Goal: Task Accomplishment & Management: Use online tool/utility

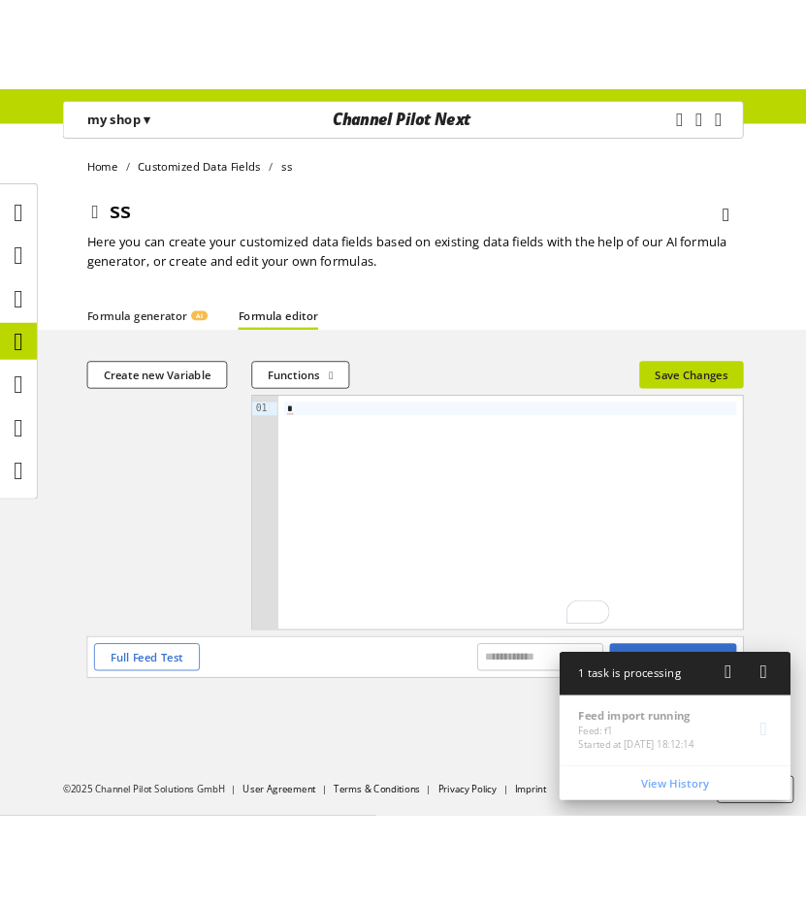
scroll to position [60, 0]
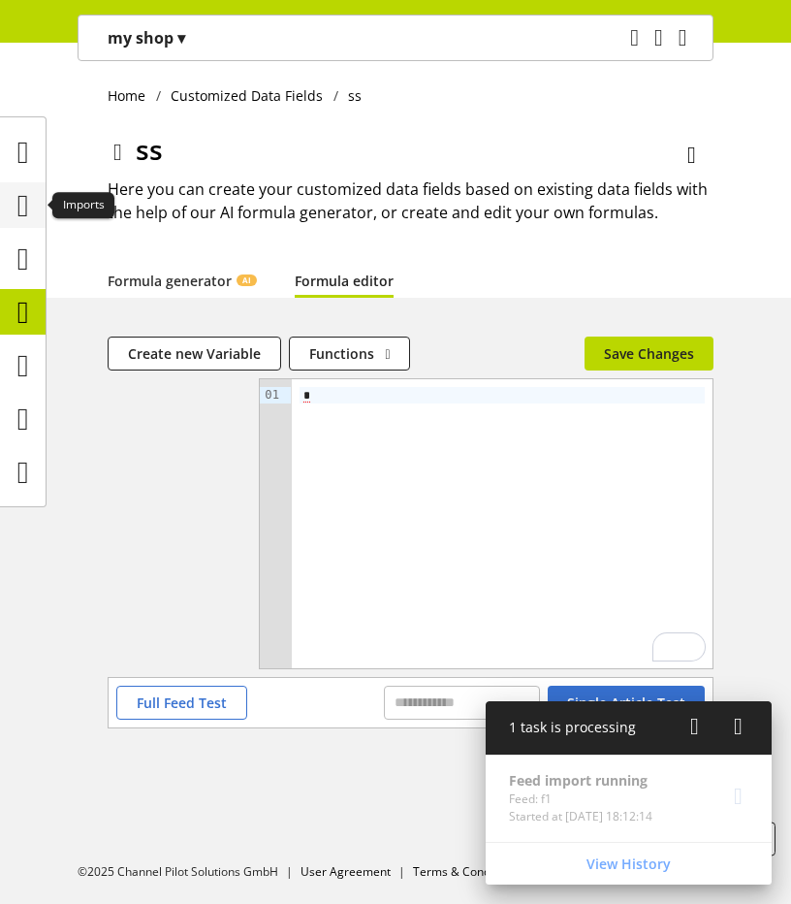
click at [26, 208] on icon at bounding box center [23, 205] width 12 height 39
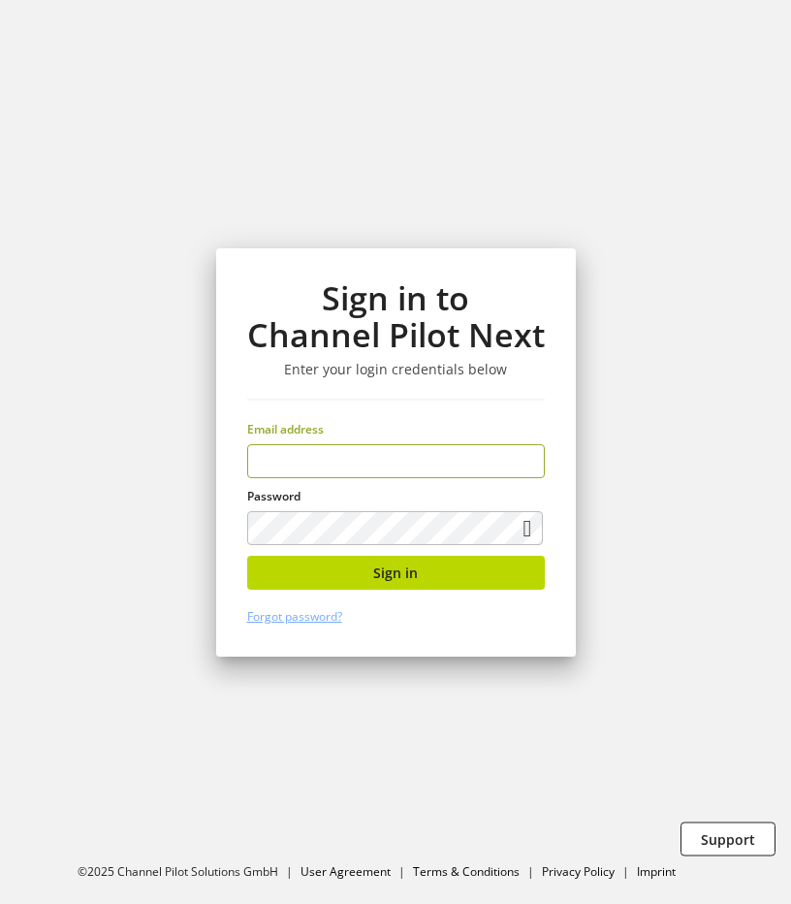
type input "**********"
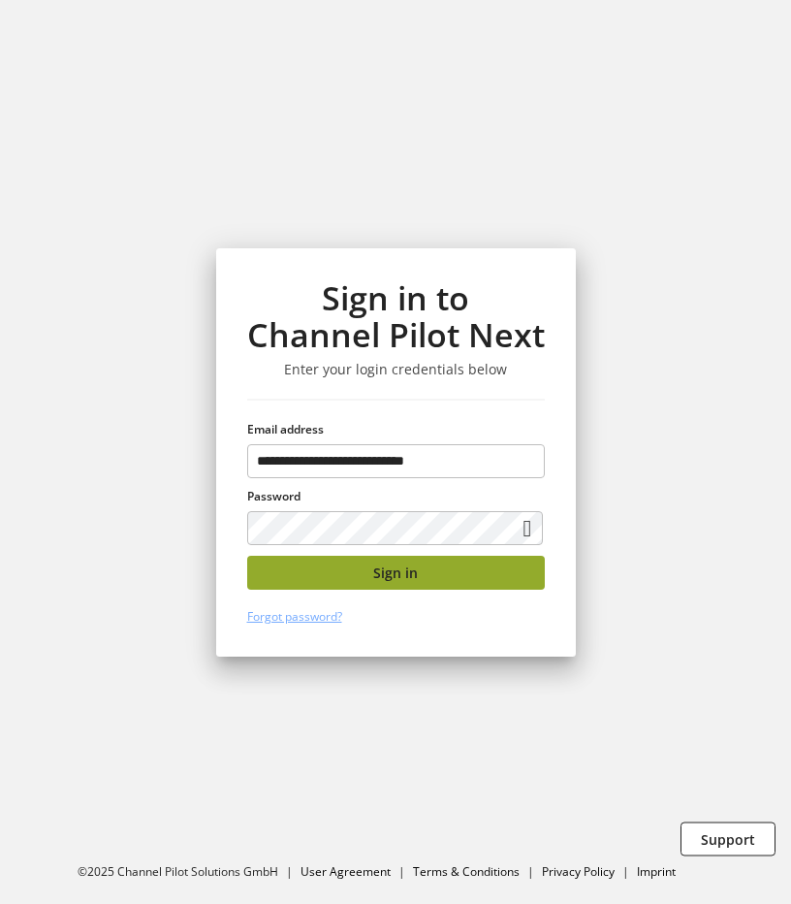
click at [404, 587] on button "Sign in" at bounding box center [396, 573] width 298 height 34
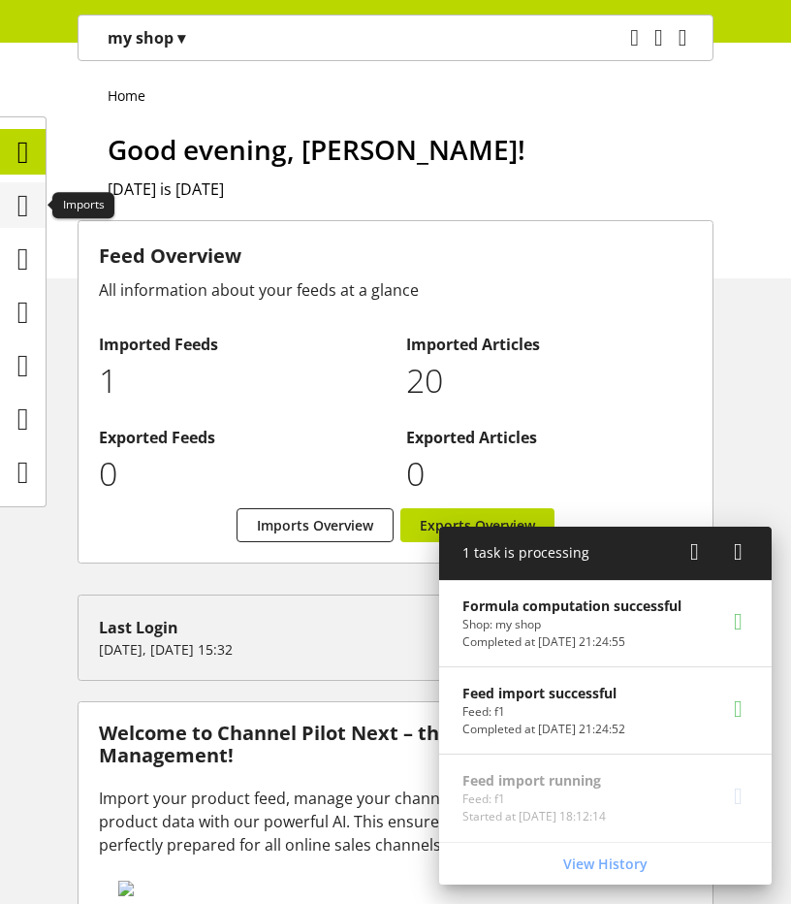
click at [17, 205] on icon at bounding box center [23, 205] width 12 height 39
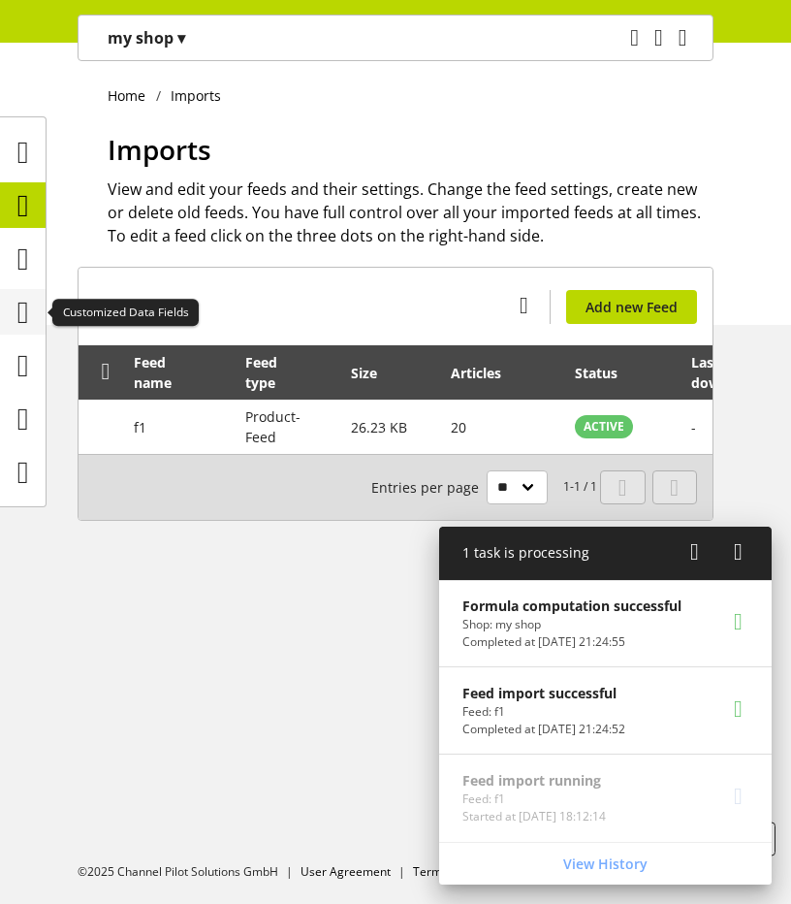
click at [29, 314] on icon at bounding box center [23, 312] width 12 height 39
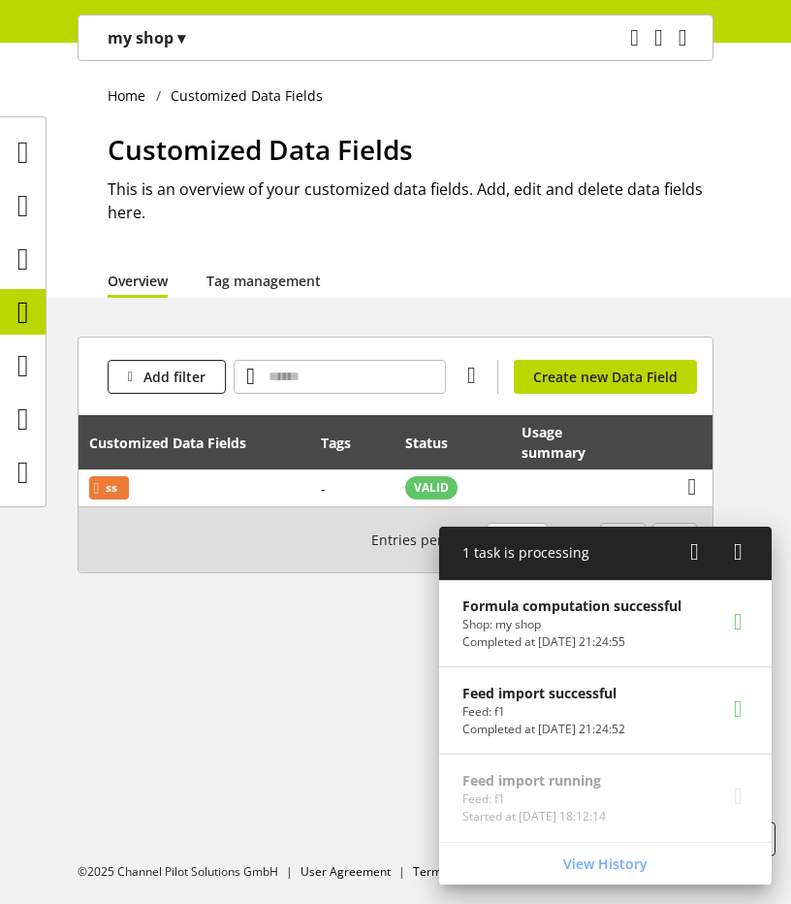
click at [698, 558] on icon at bounding box center [695, 551] width 9 height 35
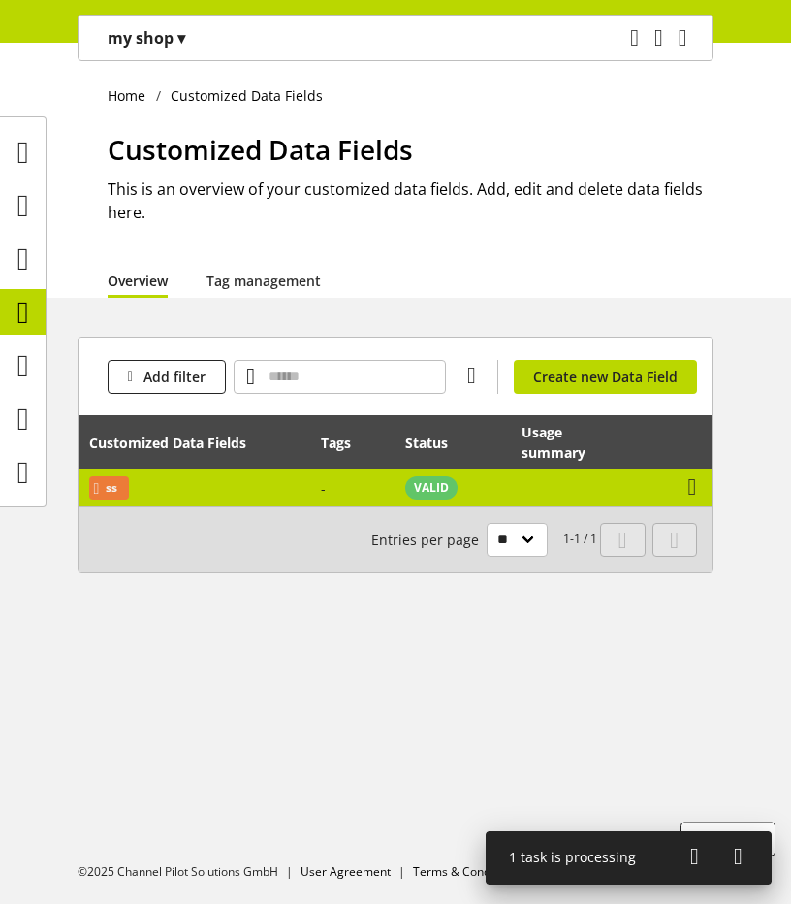
click at [607, 493] on td "View usage summary" at bounding box center [592, 487] width 160 height 37
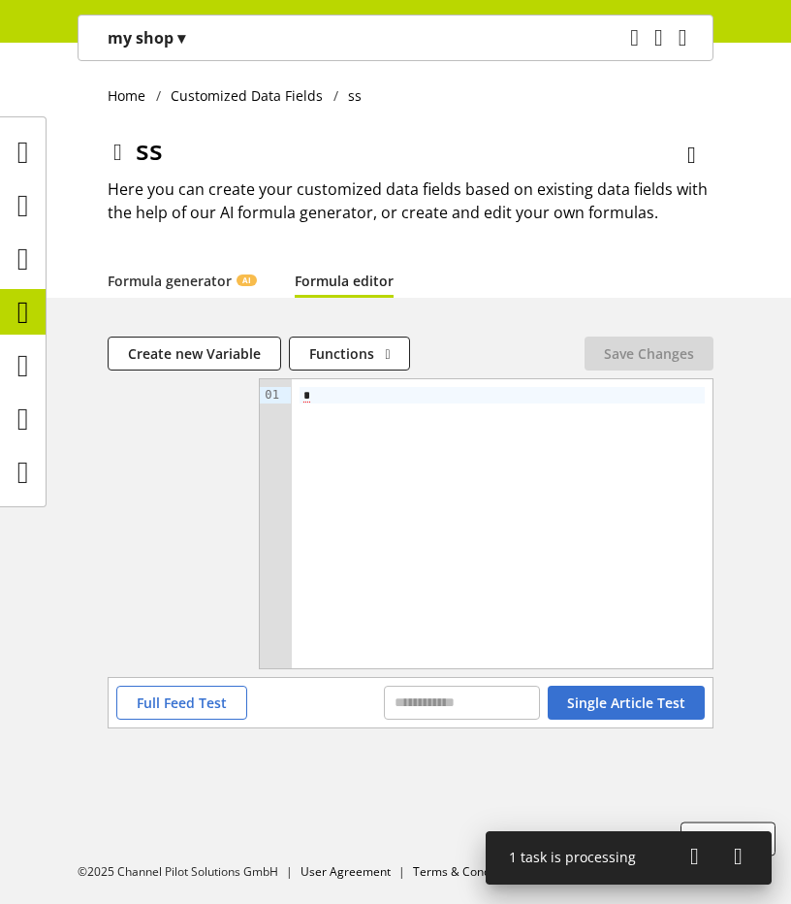
click at [355, 286] on link "Formula editor" at bounding box center [344, 281] width 99 height 20
click at [29, 307] on icon at bounding box center [23, 312] width 12 height 39
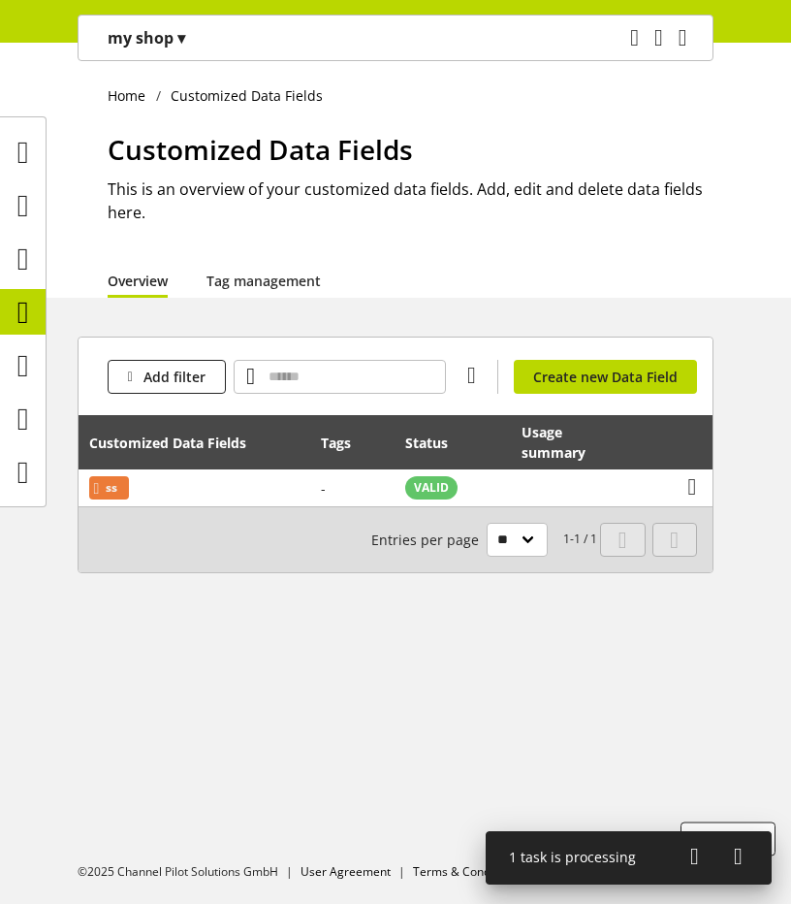
click at [153, 48] on p "my shop ▾" at bounding box center [147, 37] width 78 height 23
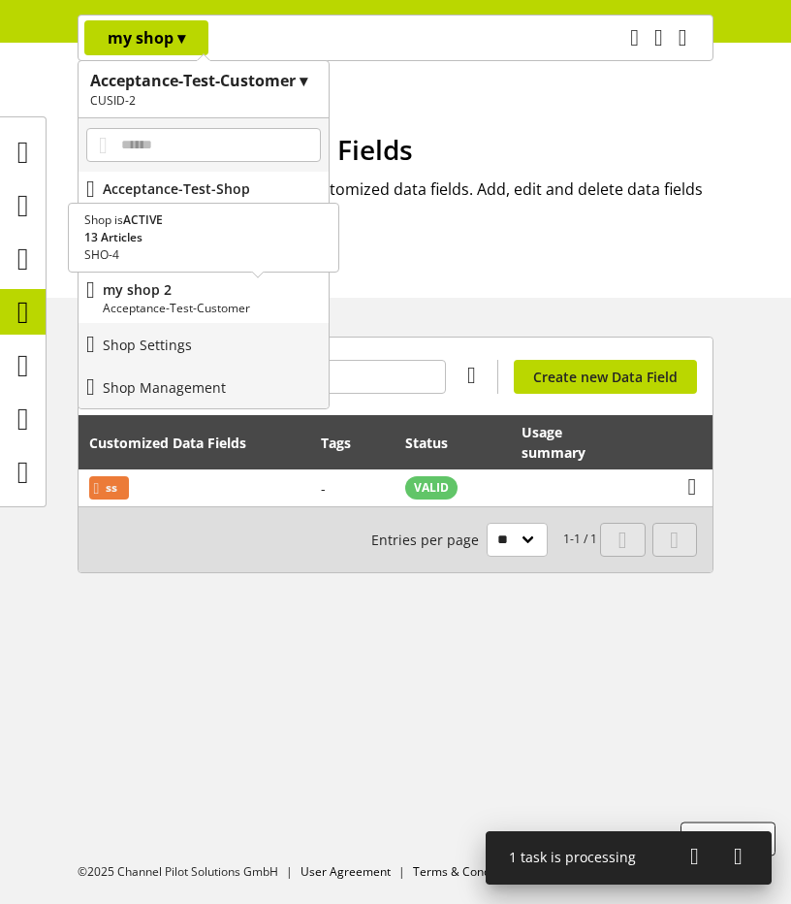
click at [209, 306] on p "Acceptance-Test-Customer" at bounding box center [212, 308] width 218 height 17
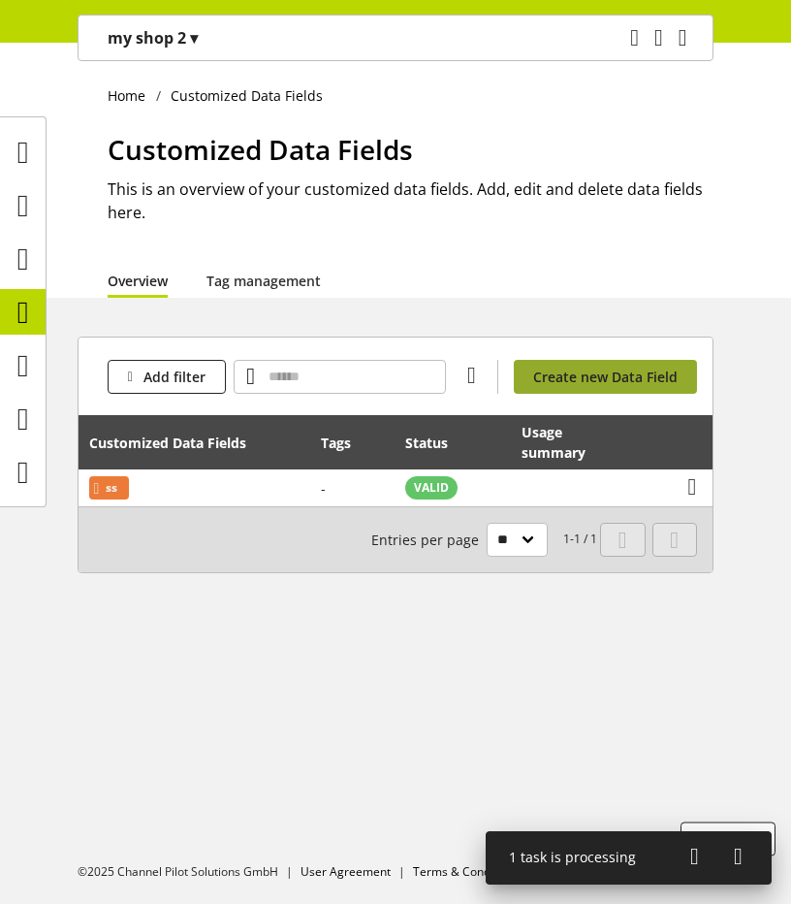
click at [617, 386] on link "Create new Data Field" at bounding box center [605, 377] width 183 height 34
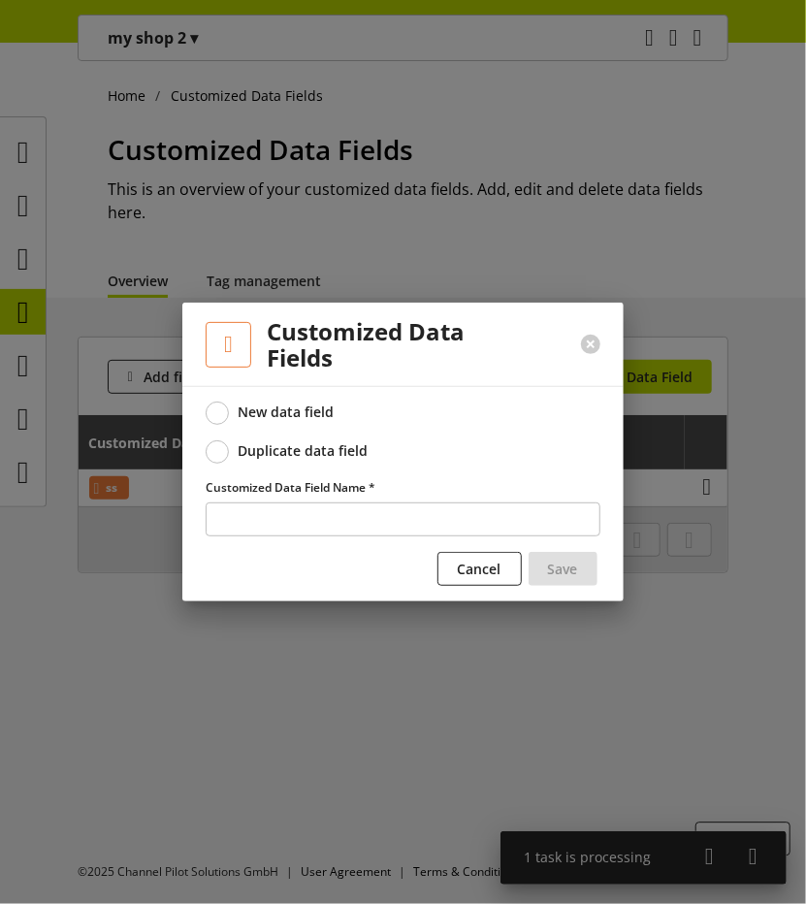
click at [316, 451] on div "Duplicate data field" at bounding box center [304, 450] width 130 height 17
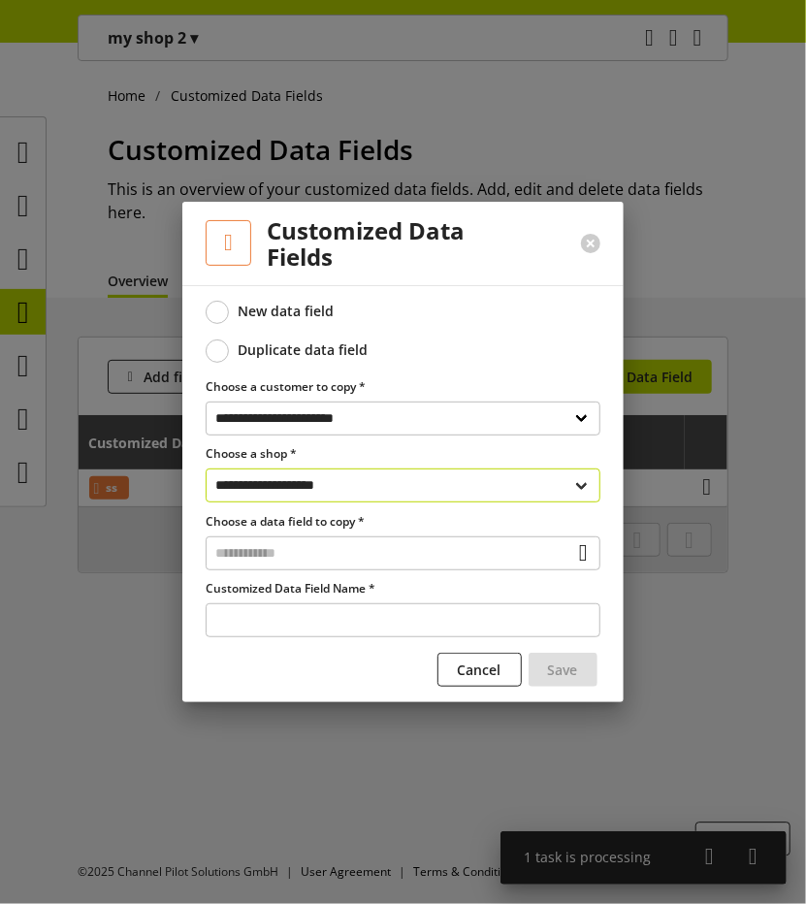
click at [369, 485] on select "**********" at bounding box center [403, 485] width 395 height 34
select select "**********"
click at [206, 468] on select "**********" at bounding box center [403, 485] width 395 height 34
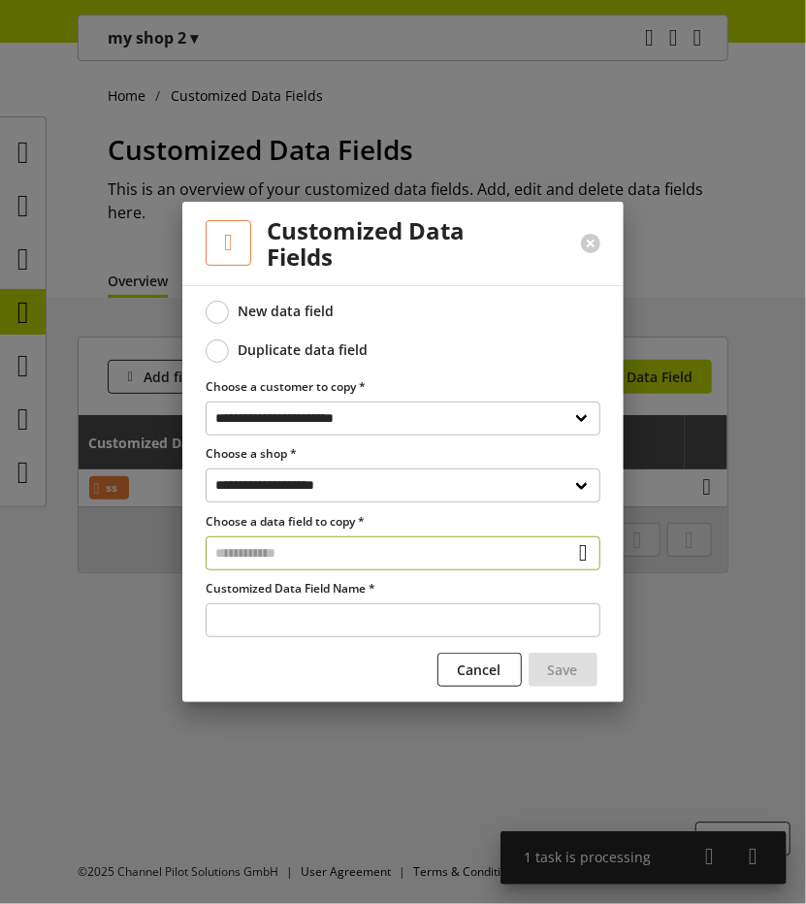
click at [367, 562] on input "text" at bounding box center [403, 553] width 395 height 34
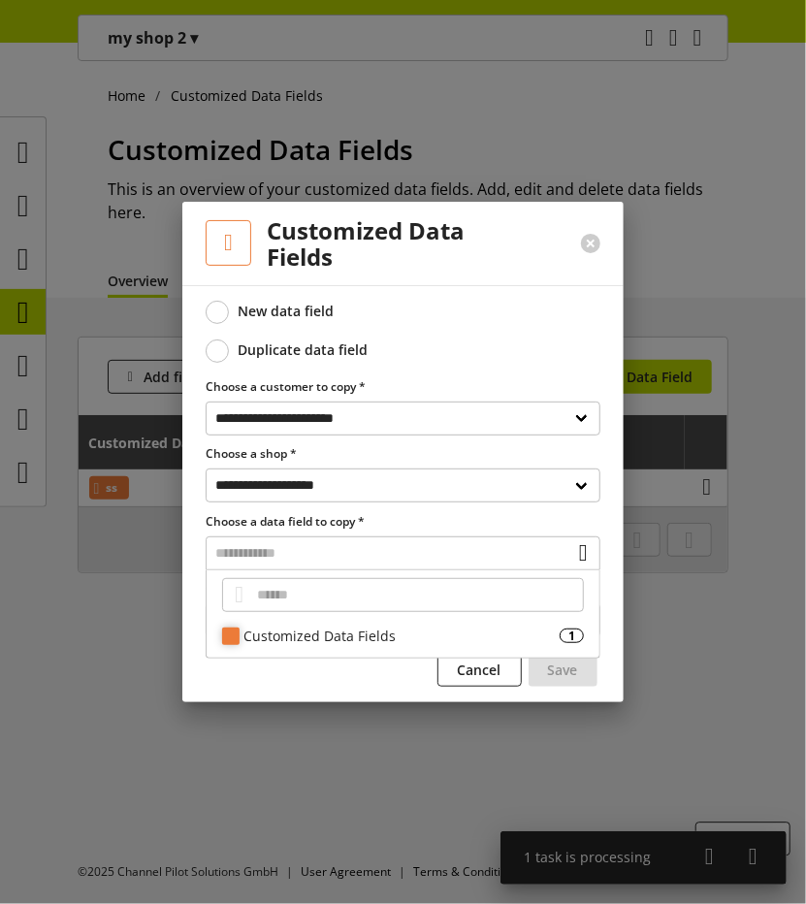
click at [363, 637] on div "Customized Data Fields" at bounding box center [401, 636] width 316 height 20
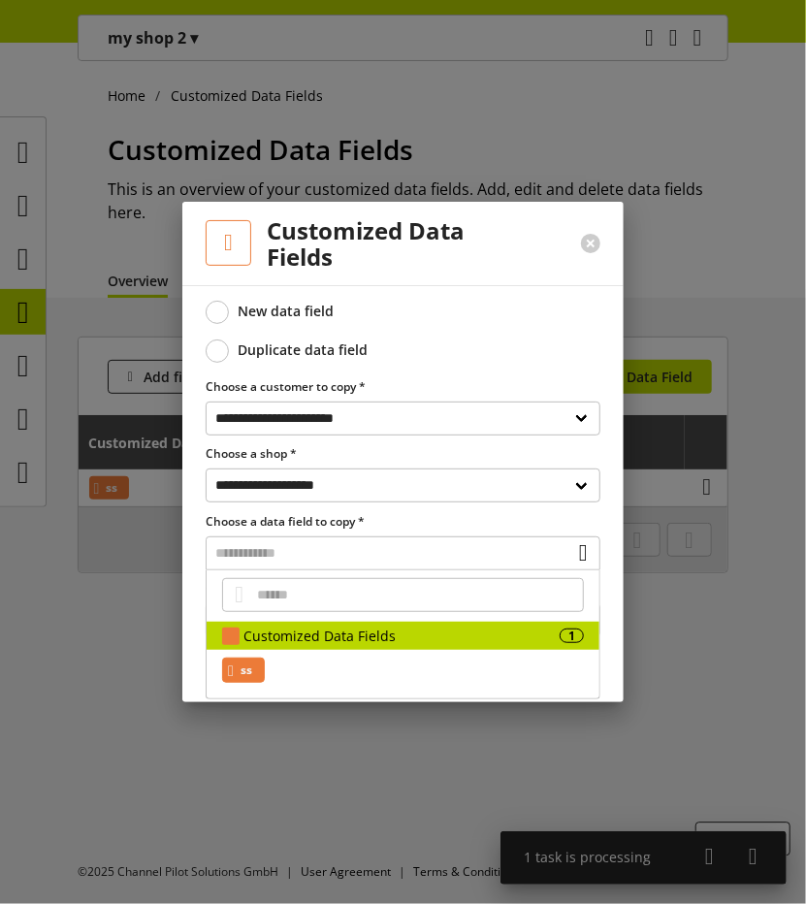
click at [251, 664] on span "ss" at bounding box center [247, 670] width 12 height 23
type input "**********"
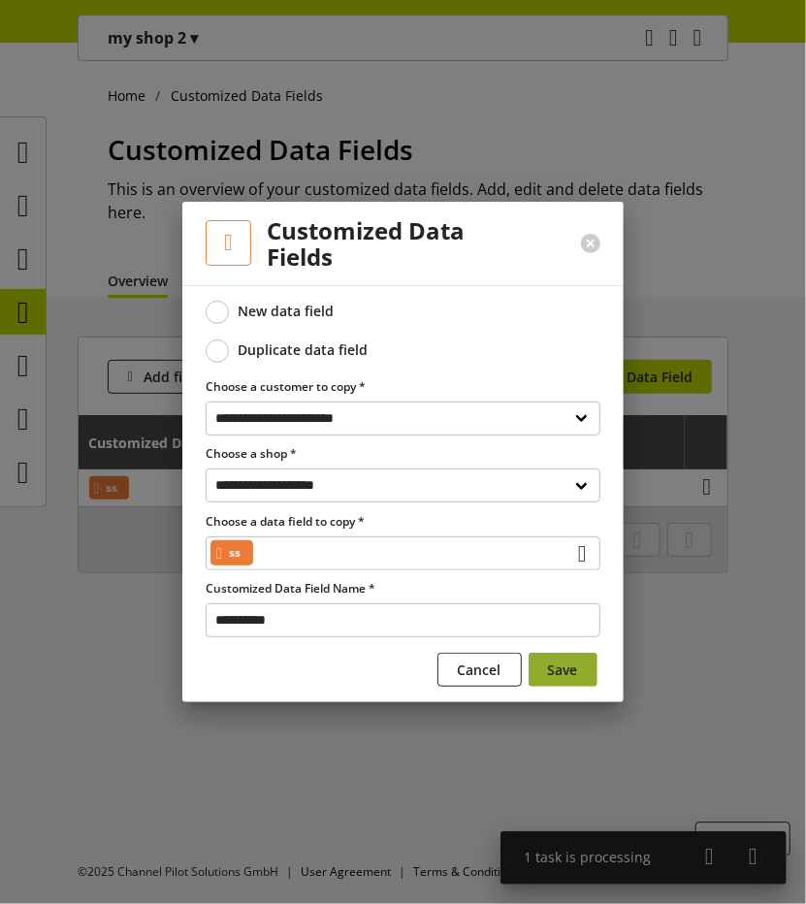
click at [574, 670] on span "Save" at bounding box center [563, 670] width 30 height 20
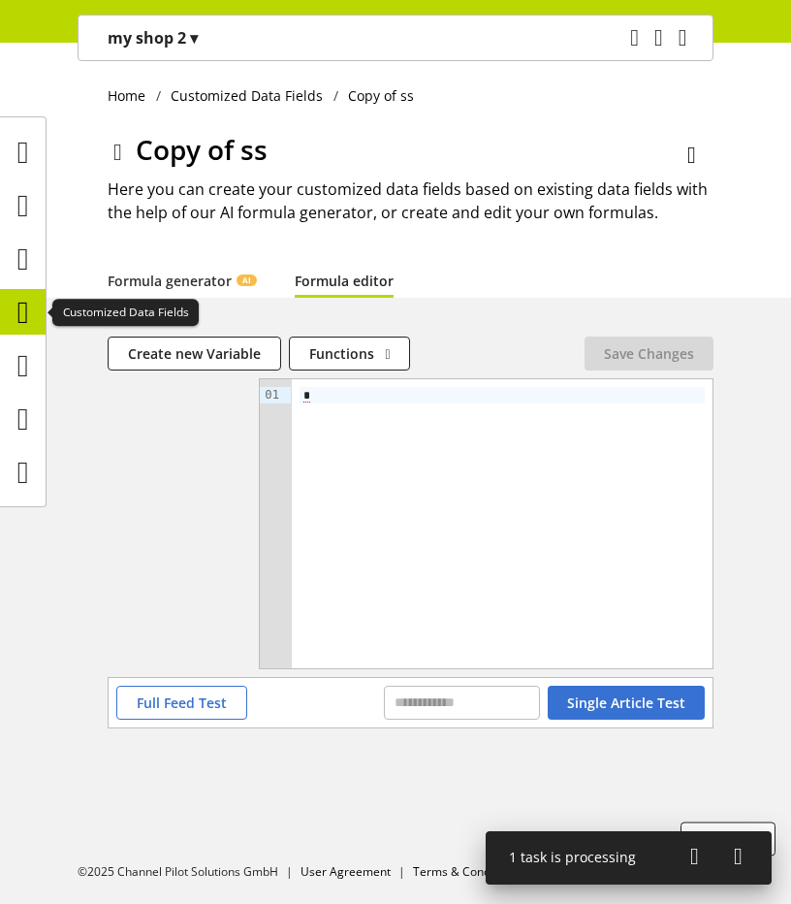
click at [26, 309] on icon at bounding box center [23, 312] width 12 height 39
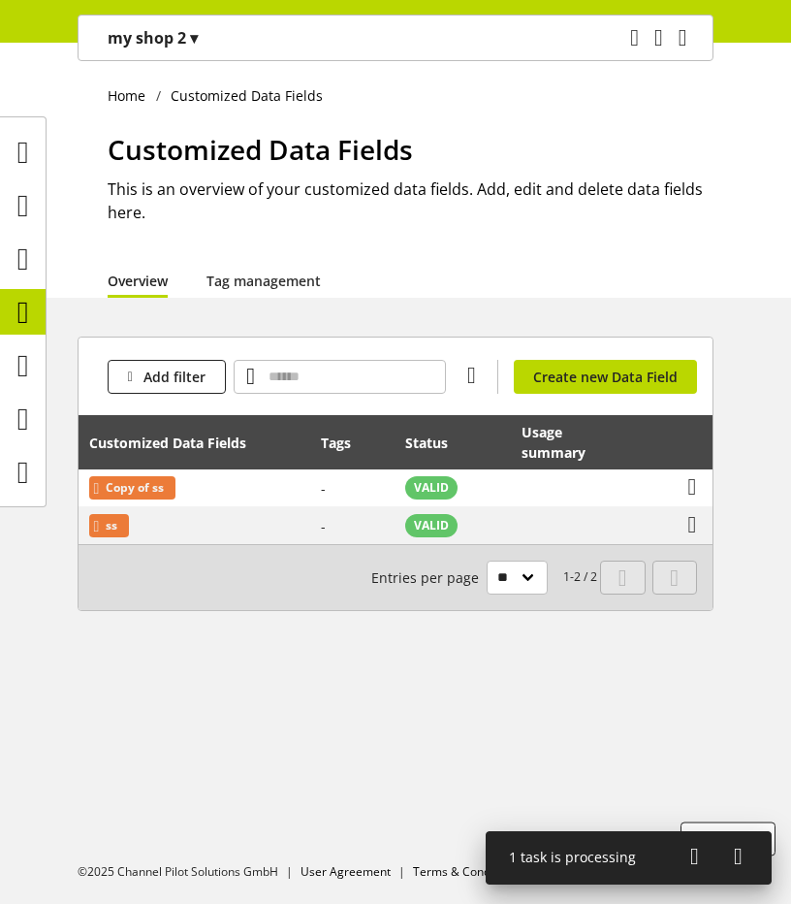
click at [198, 32] on span "▾" at bounding box center [194, 37] width 8 height 21
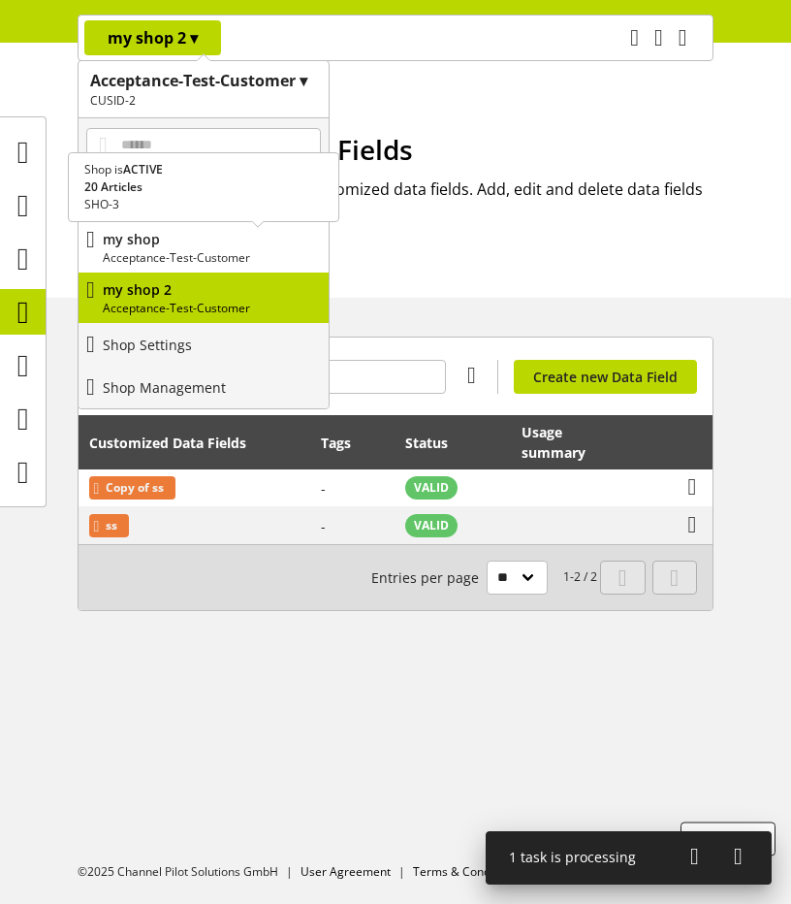
click at [159, 235] on p "my shop" at bounding box center [212, 239] width 218 height 20
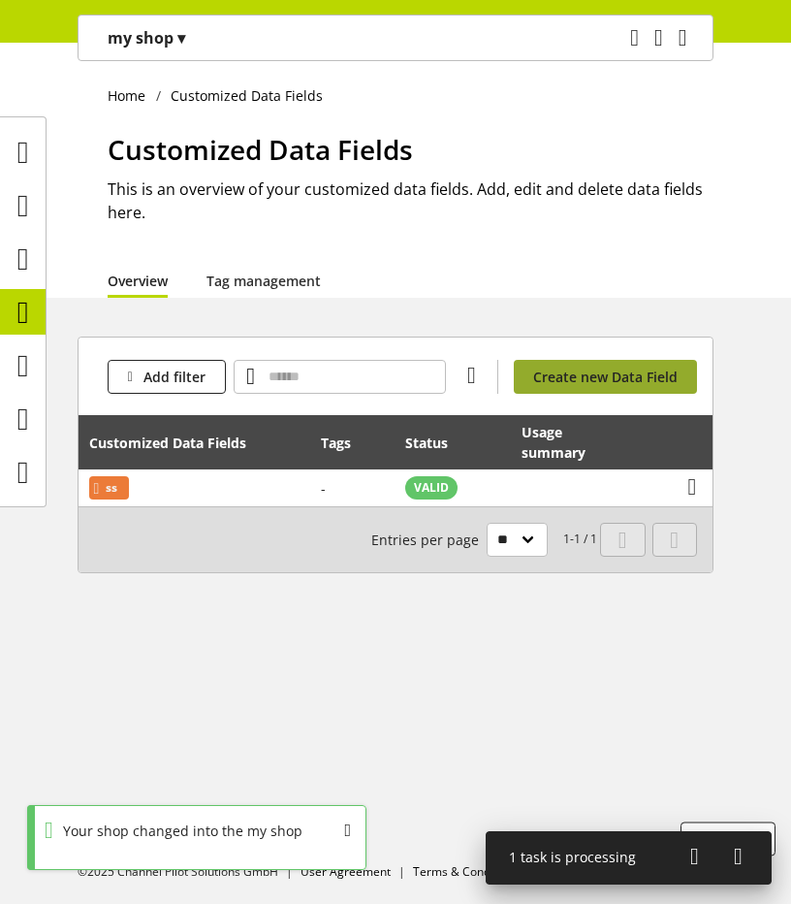
click at [557, 377] on span "Create new Data Field" at bounding box center [605, 377] width 145 height 20
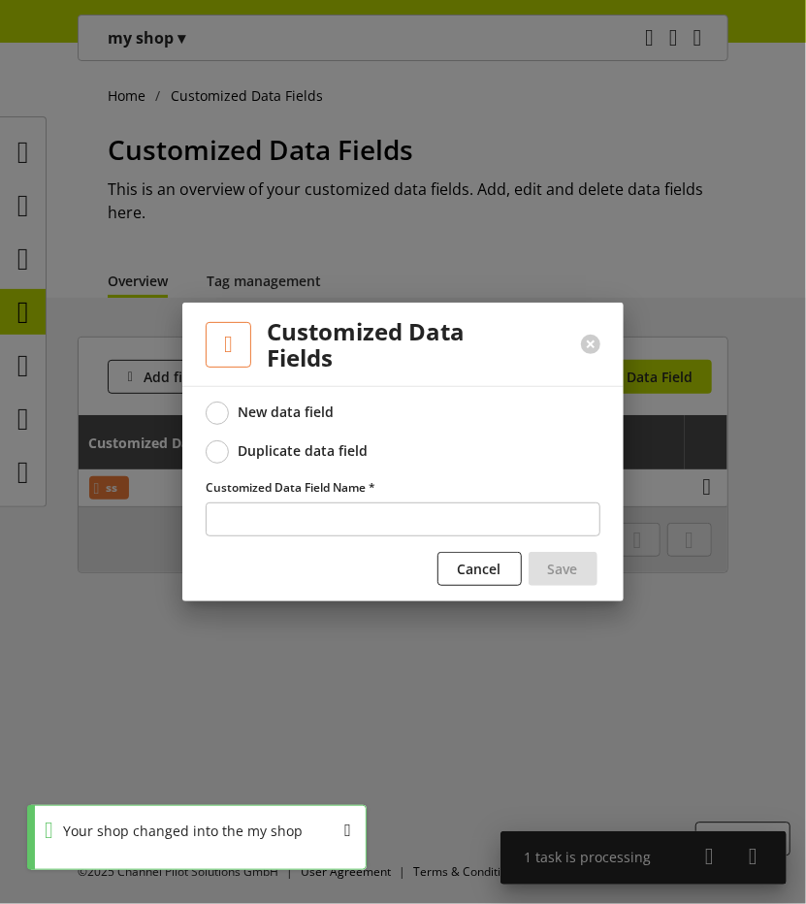
click at [332, 453] on div "Duplicate data field" at bounding box center [304, 450] width 130 height 17
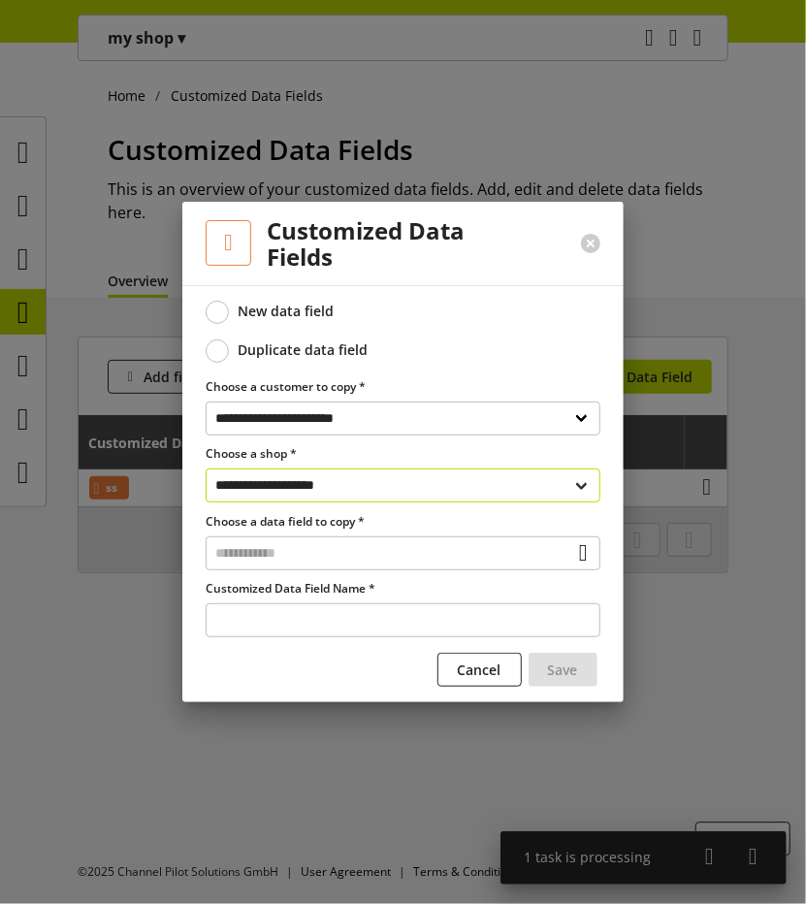
click at [330, 499] on select "**********" at bounding box center [403, 485] width 395 height 34
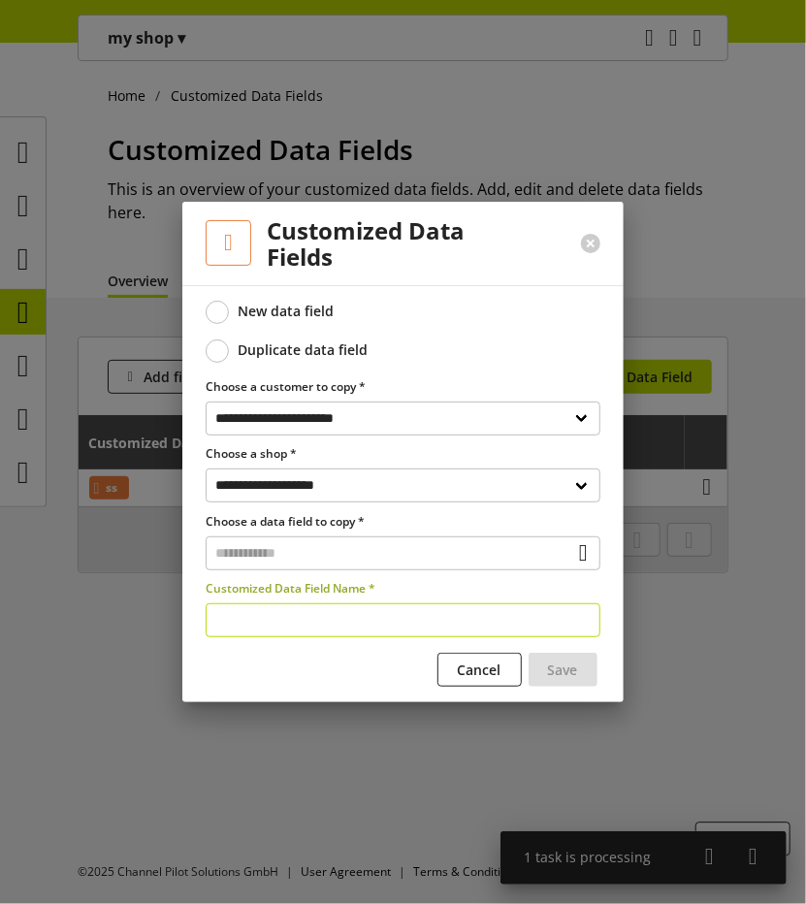
select select "**********"
click at [206, 468] on select "**********" at bounding box center [403, 485] width 395 height 34
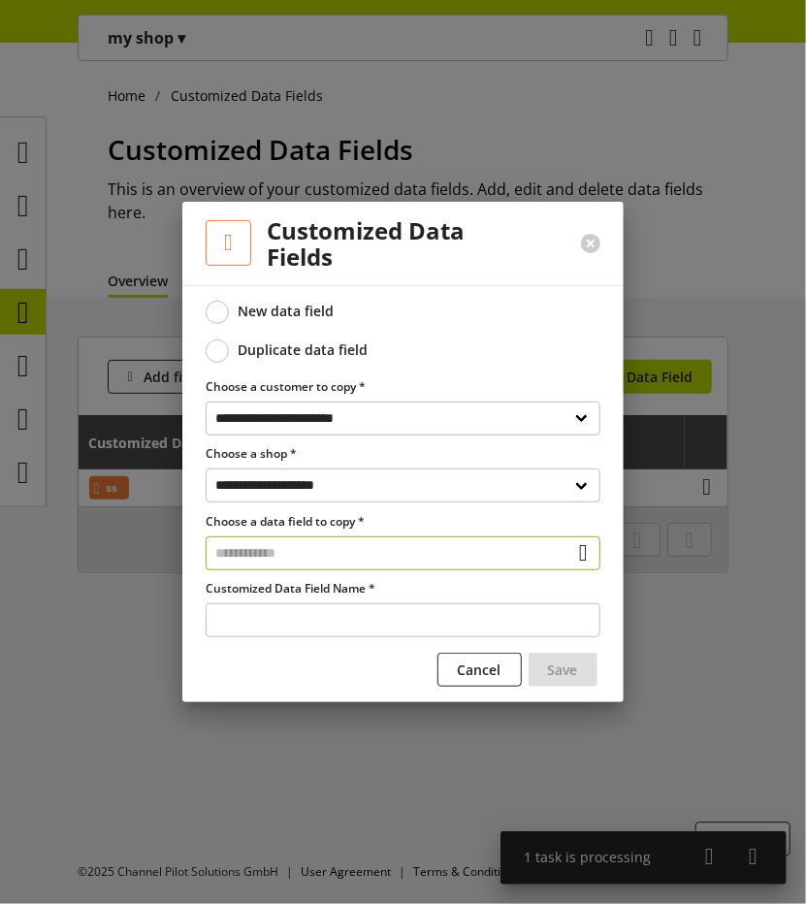
click at [363, 559] on input "text" at bounding box center [403, 553] width 395 height 34
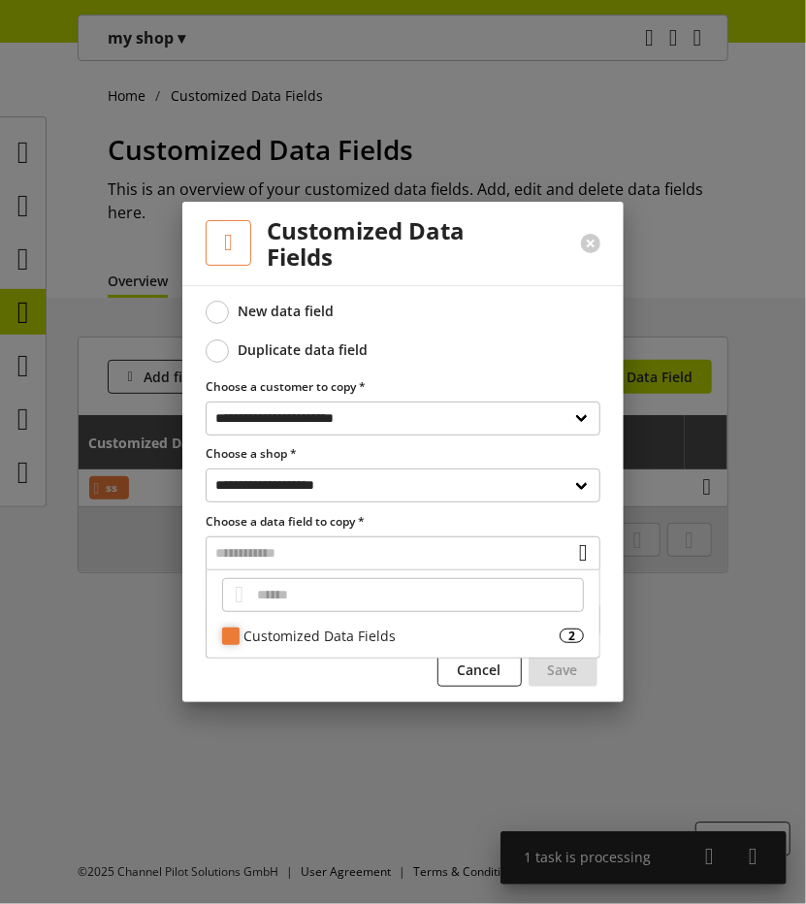
click at [371, 649] on div "Customized Data Fields 2" at bounding box center [403, 636] width 393 height 28
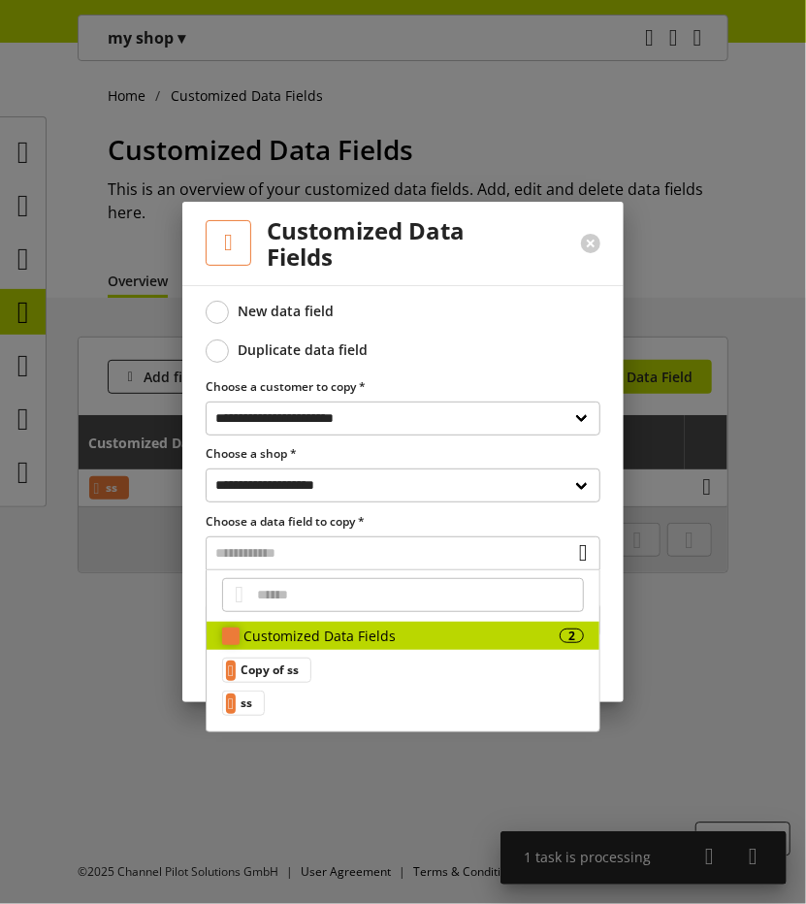
click at [568, 649] on div "Customized Data Fields 2" at bounding box center [403, 636] width 393 height 28
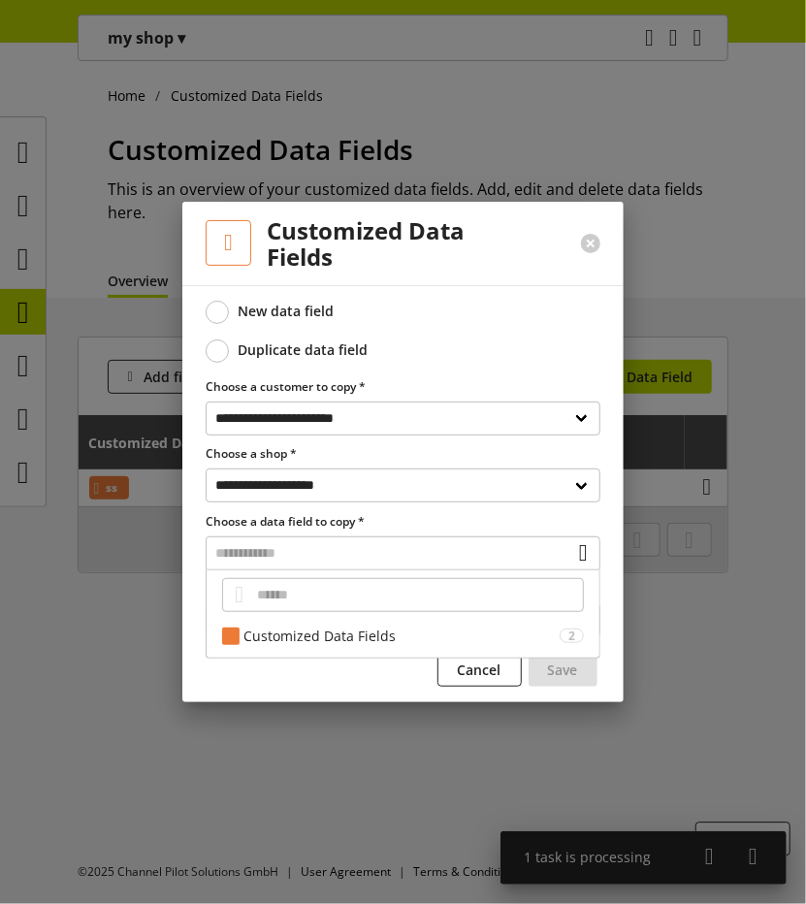
click at [688, 657] on div at bounding box center [403, 452] width 806 height 904
click at [489, 670] on span "Cancel" at bounding box center [480, 670] width 44 height 20
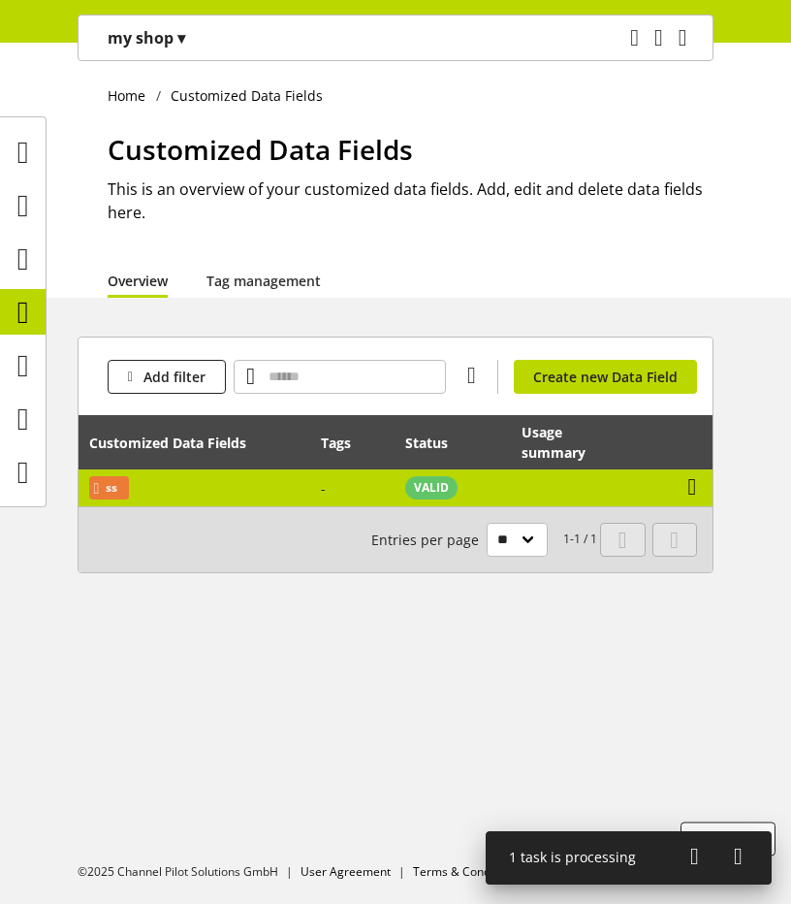
click at [697, 494] on icon at bounding box center [693, 486] width 9 height 35
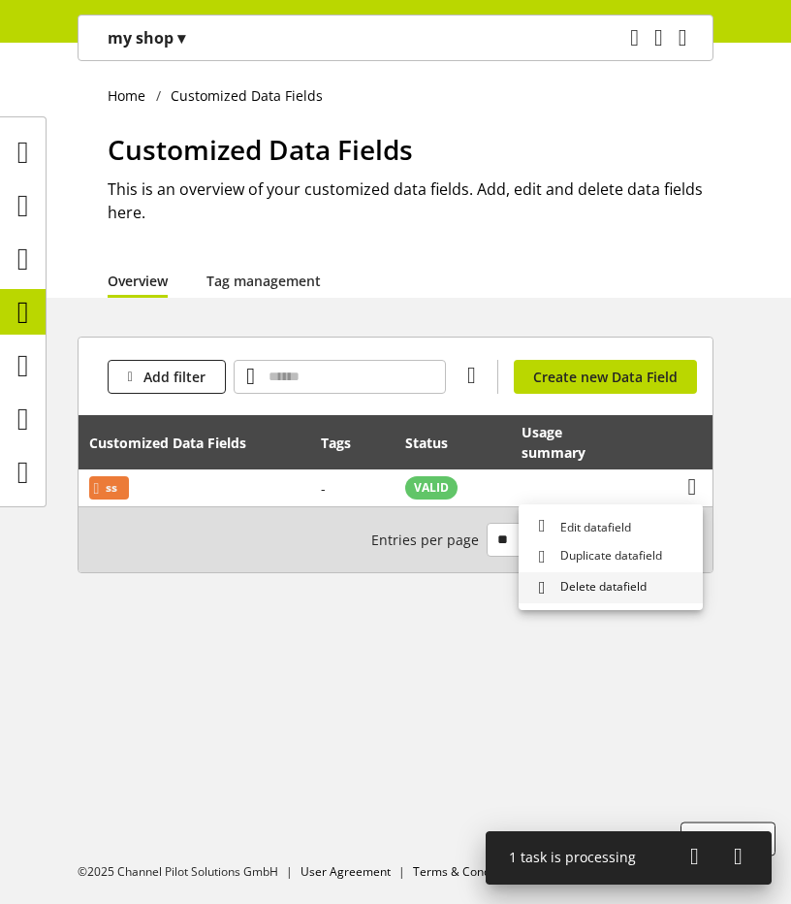
click at [619, 574] on link "Delete datafield" at bounding box center [611, 587] width 184 height 31
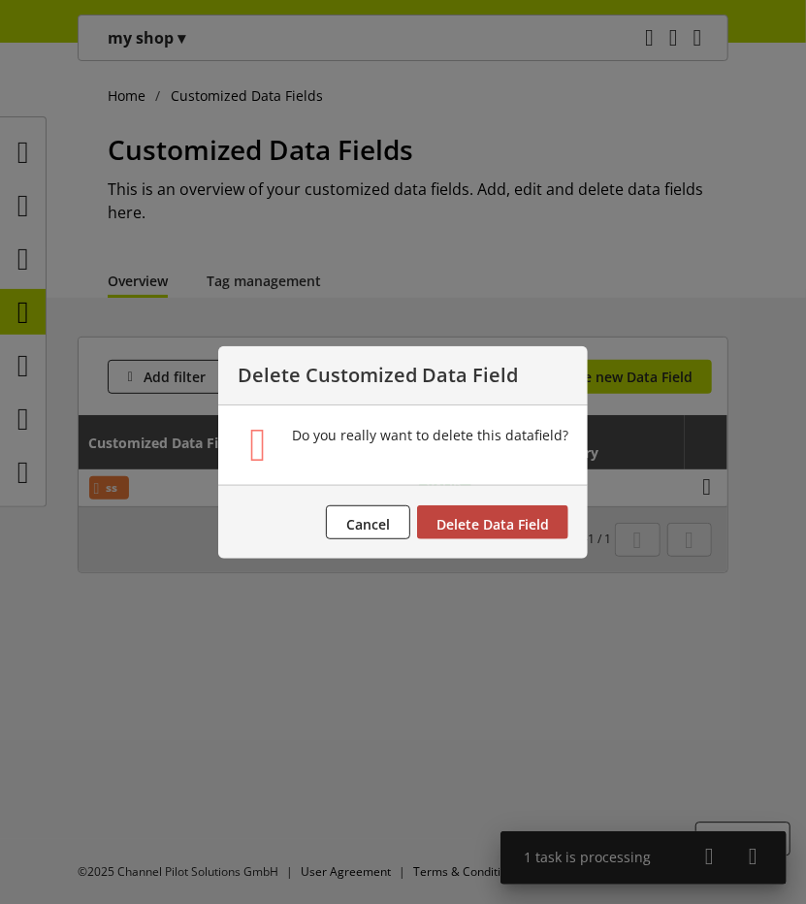
click at [500, 519] on span "Delete Data Field" at bounding box center [492, 524] width 113 height 18
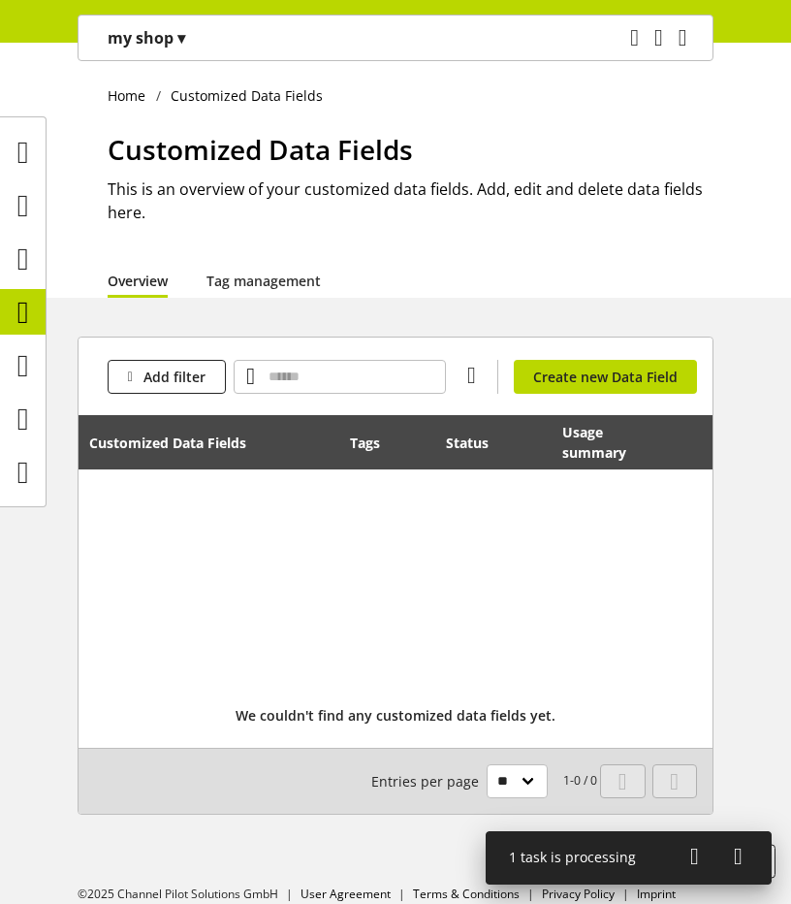
click at [191, 49] on div "my shop ▾" at bounding box center [146, 37] width 124 height 35
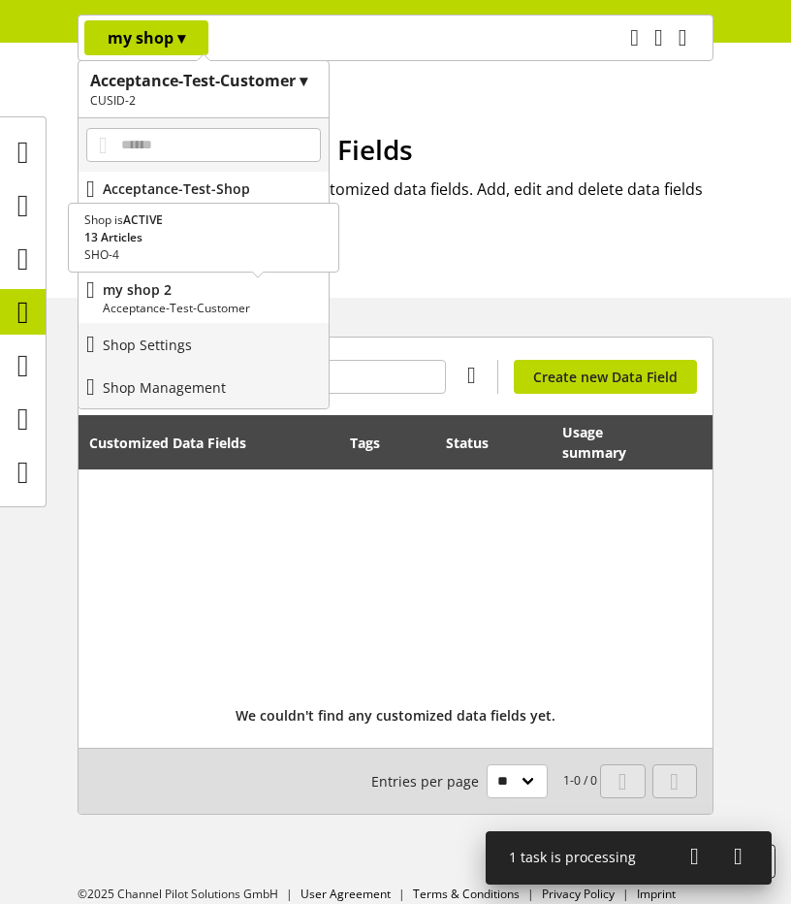
click at [184, 291] on p "my shop 2" at bounding box center [212, 289] width 218 height 20
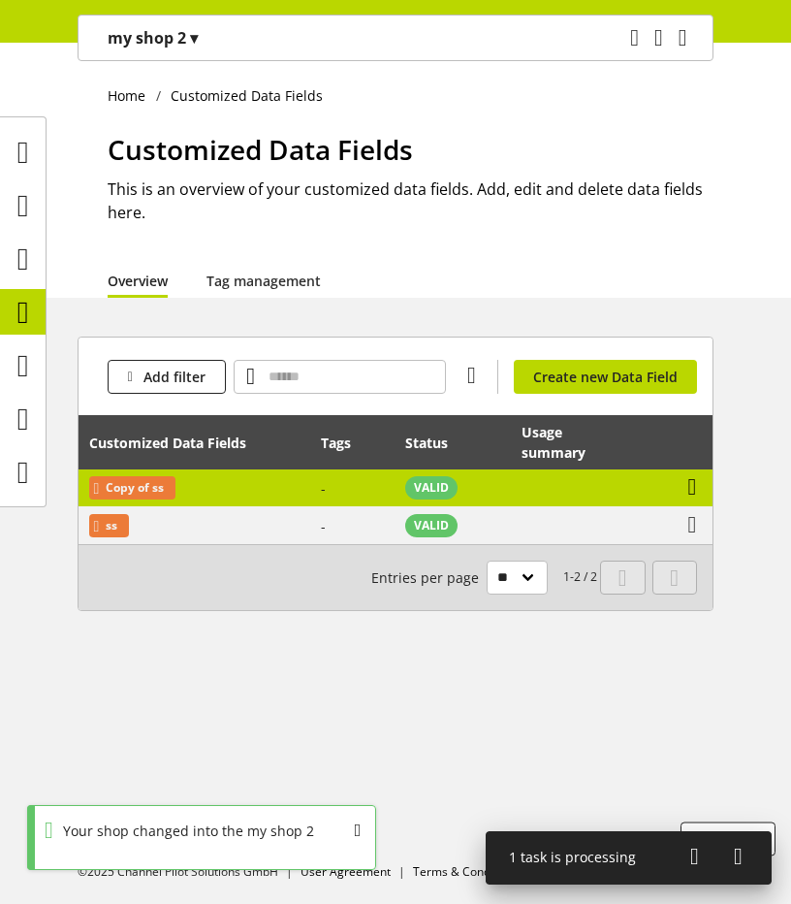
click at [697, 485] on icon at bounding box center [693, 486] width 9 height 35
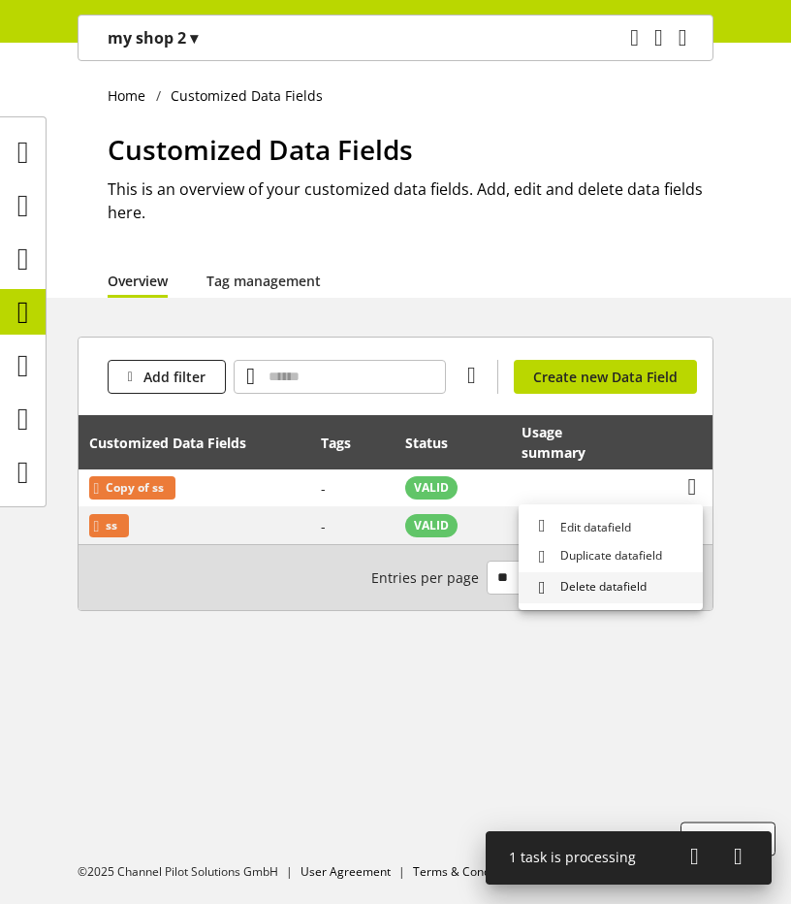
click at [627, 587] on span "Delete datafield" at bounding box center [600, 588] width 94 height 20
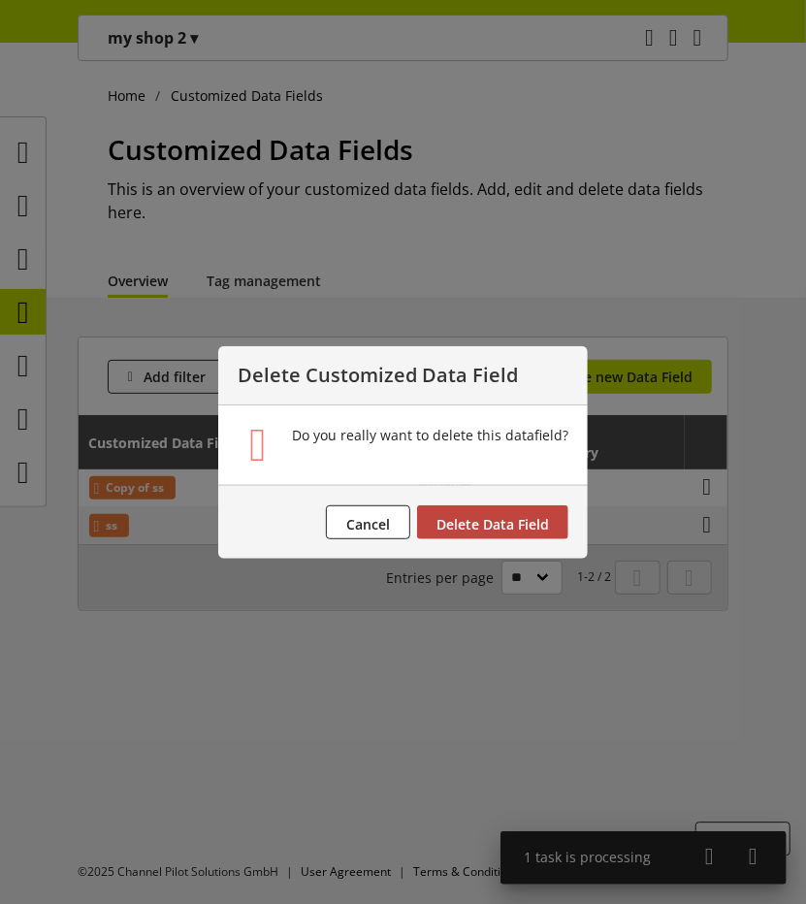
click at [514, 513] on button "Delete Data Field" at bounding box center [492, 522] width 151 height 34
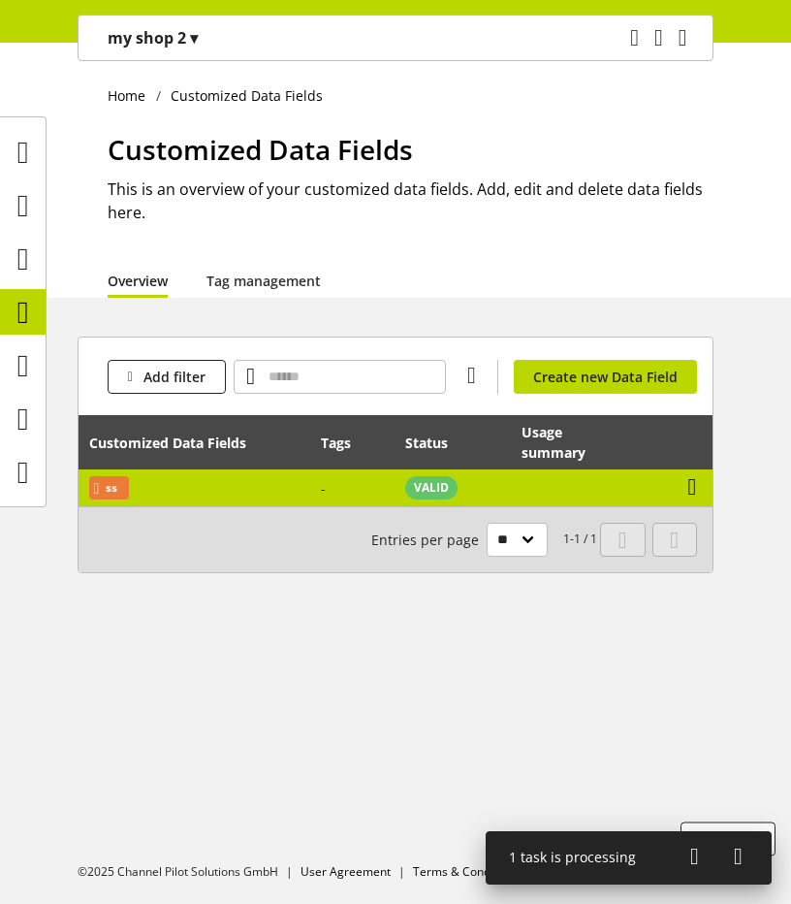
click at [693, 486] on icon at bounding box center [693, 486] width 9 height 35
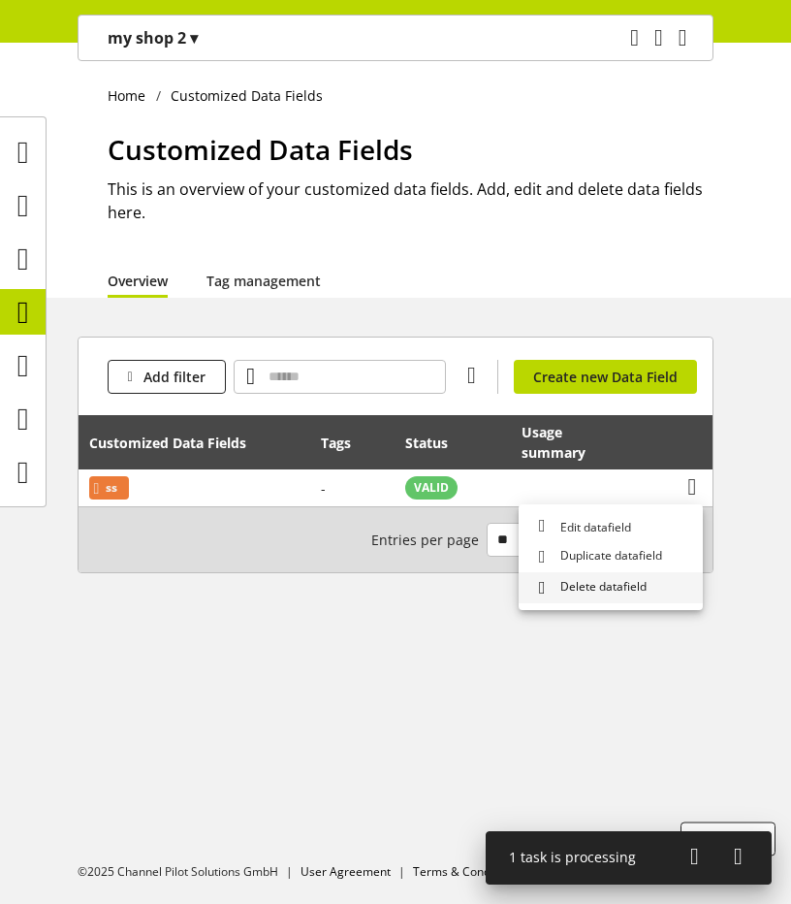
click at [593, 596] on span "Delete datafield" at bounding box center [600, 588] width 94 height 20
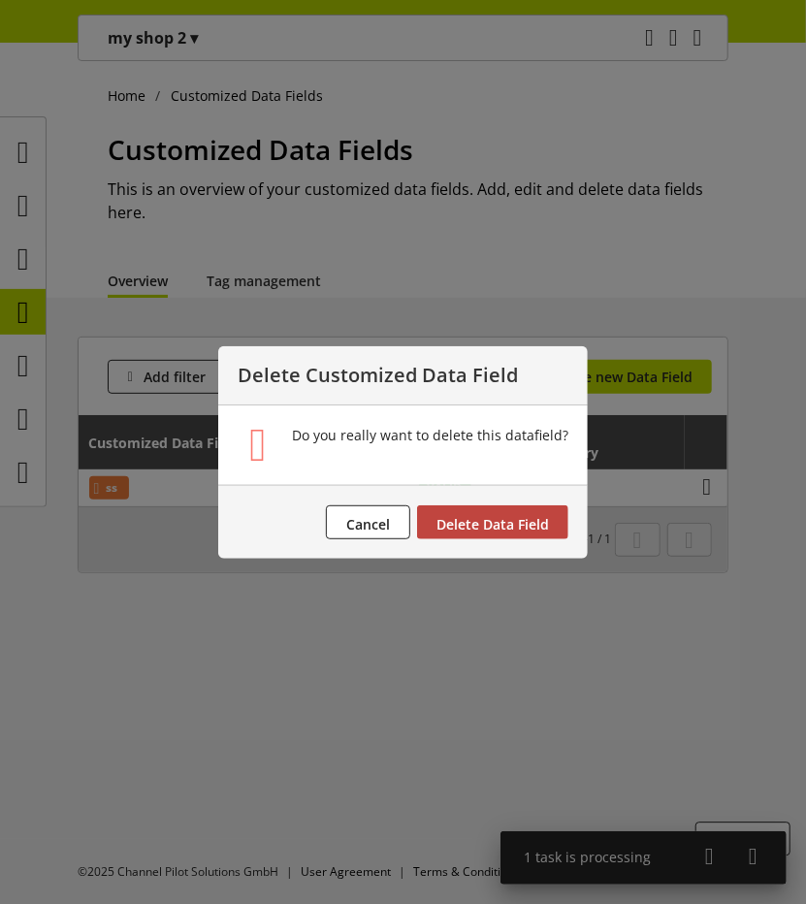
click at [520, 527] on span "Delete Data Field" at bounding box center [492, 524] width 113 height 18
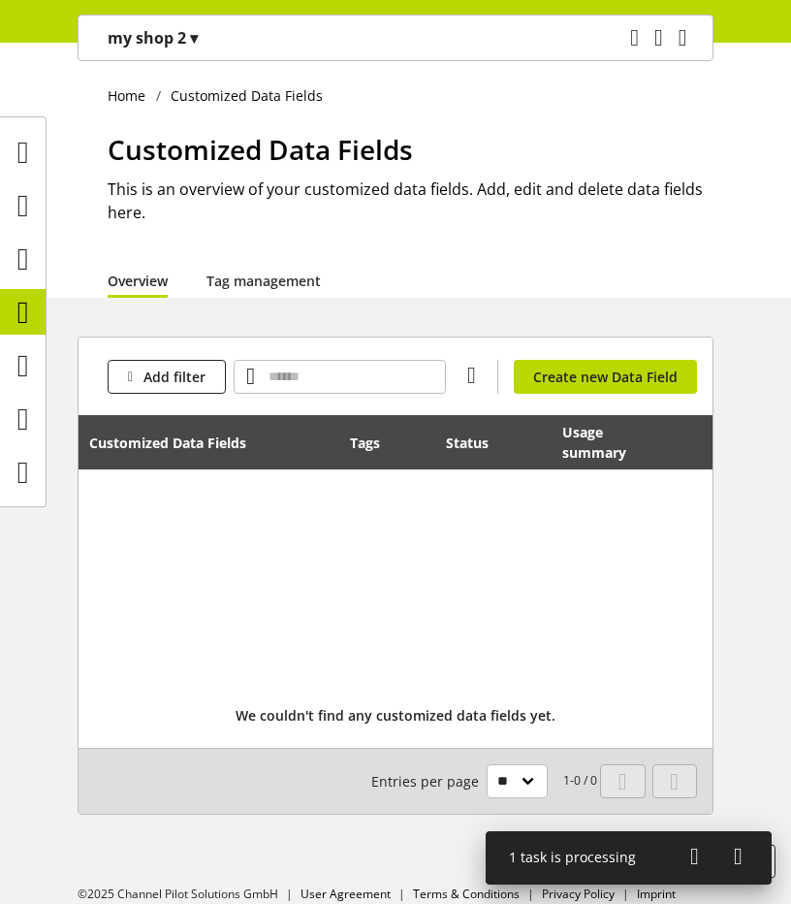
click at [187, 49] on div "my shop 2 ▾" at bounding box center [152, 37] width 137 height 35
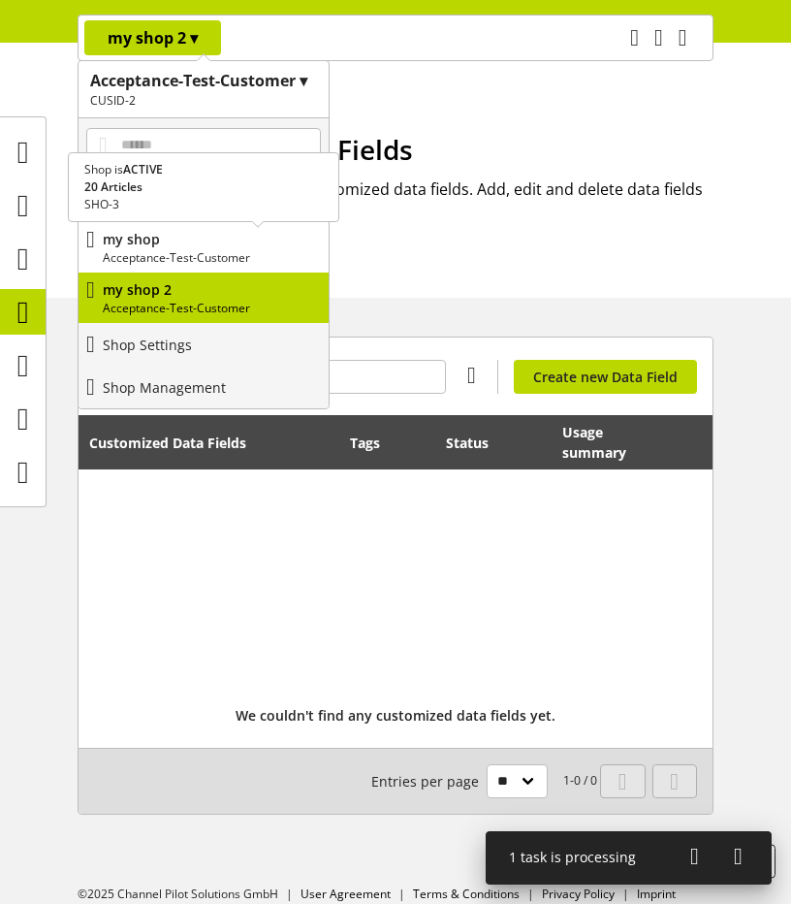
click at [188, 243] on p "my shop" at bounding box center [212, 239] width 218 height 20
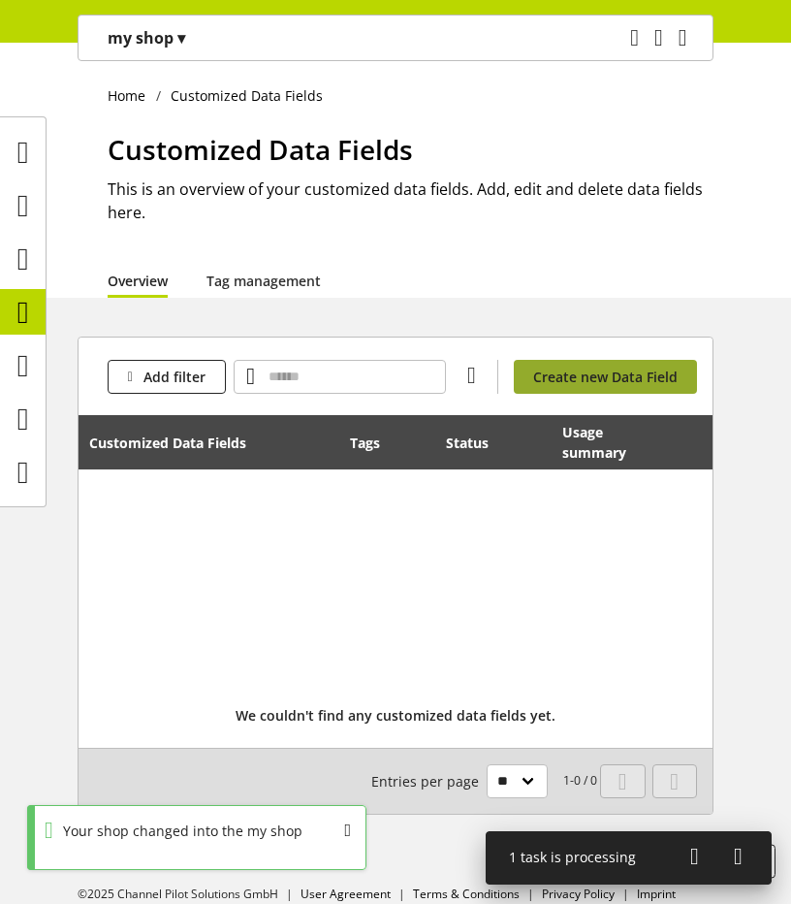
drag, startPoint x: 559, startPoint y: 398, endPoint x: 570, endPoint y: 381, distance: 20.2
click at [570, 381] on div "Add filter You don't have permission to create a data field. Create new Data Fi…" at bounding box center [396, 377] width 634 height 78
click at [570, 381] on span "Create new Data Field" at bounding box center [605, 377] width 145 height 20
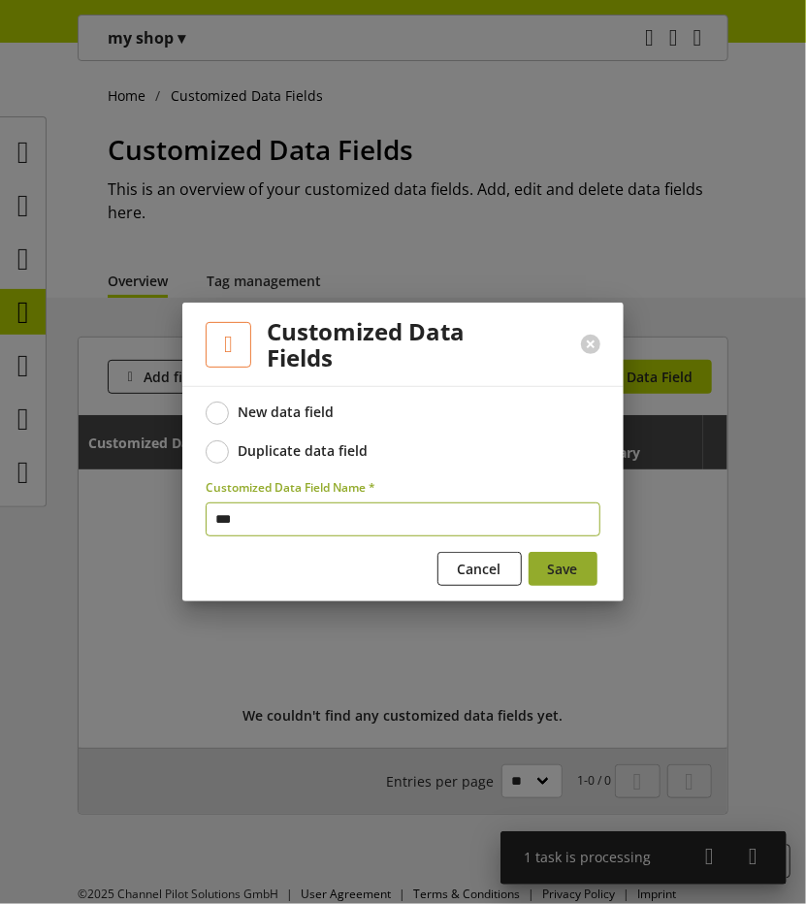
type input "***"
click at [565, 560] on span "Save" at bounding box center [563, 569] width 30 height 20
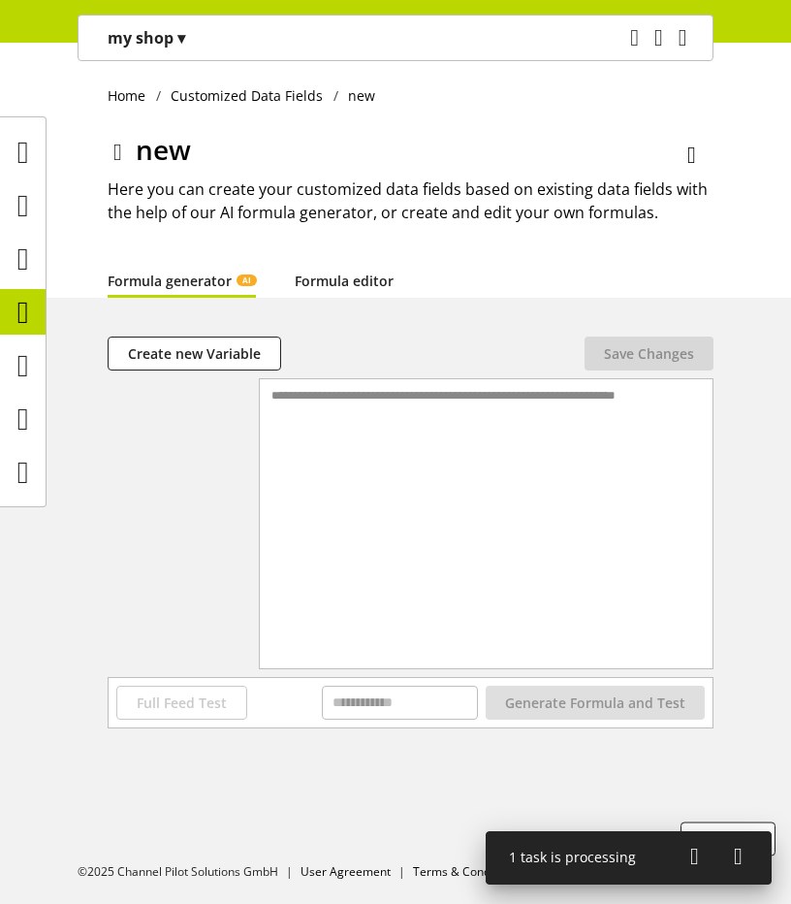
click at [344, 284] on link "Formula editor" at bounding box center [344, 281] width 99 height 20
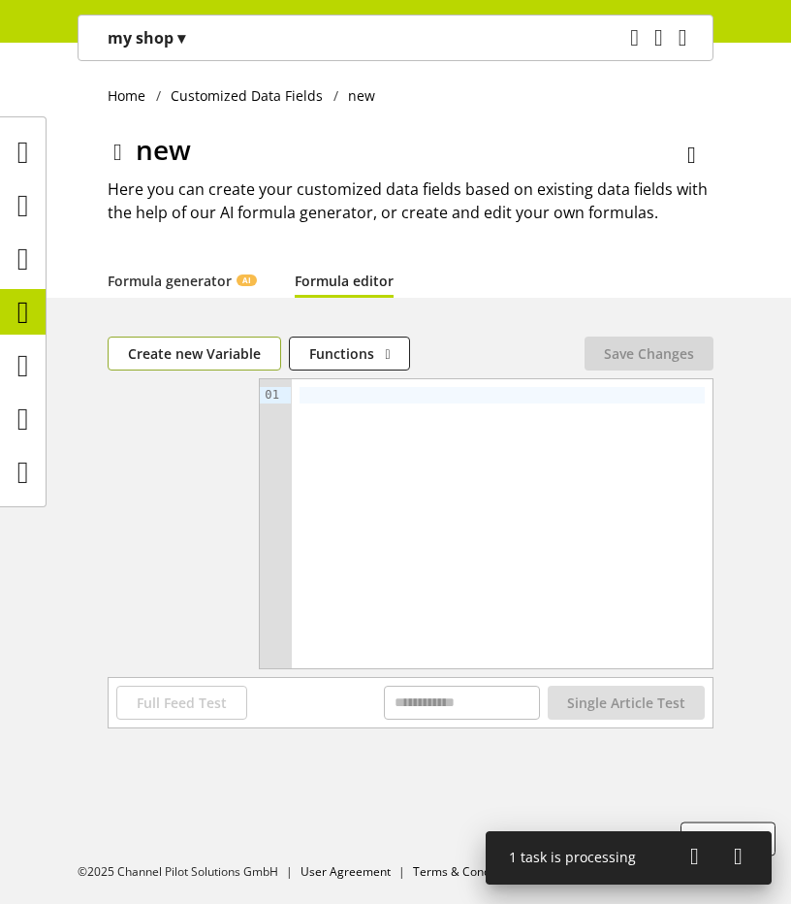
click at [181, 349] on span "Create new Variable" at bounding box center [194, 353] width 133 height 20
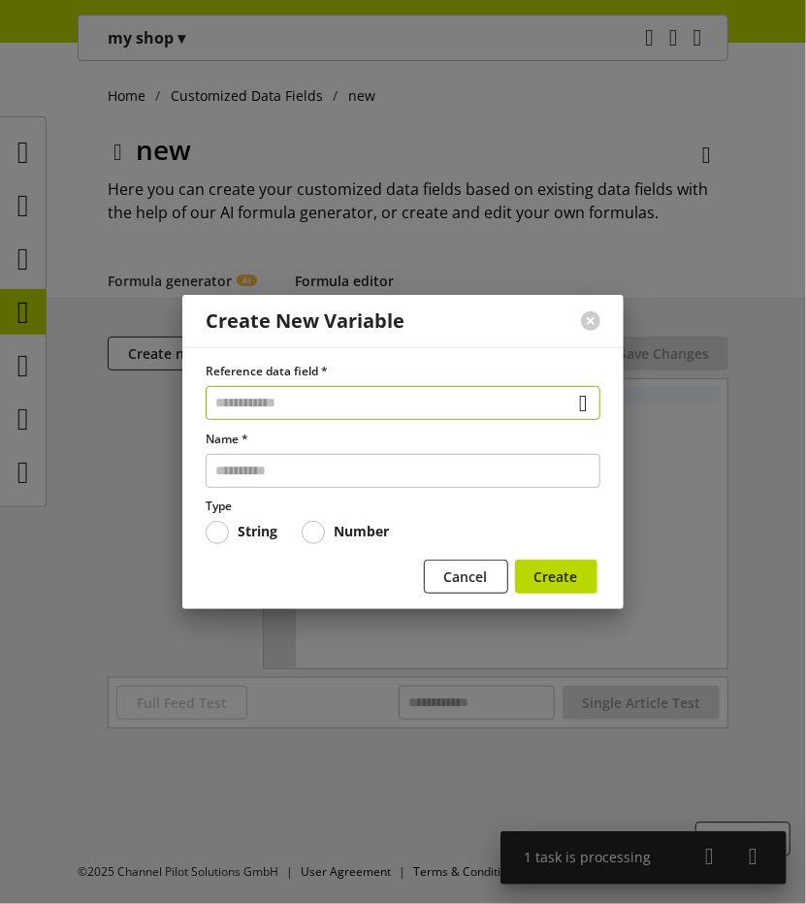
click at [326, 418] on input "text" at bounding box center [403, 403] width 395 height 34
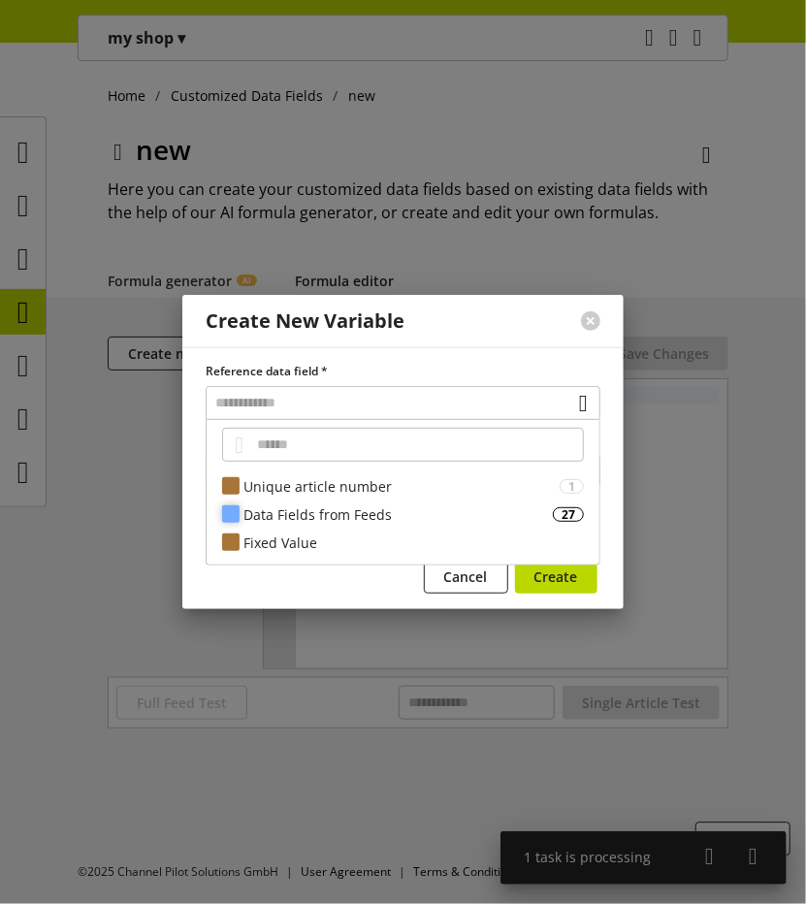
click at [345, 516] on div "Data Fields from Feeds" at bounding box center [397, 514] width 309 height 20
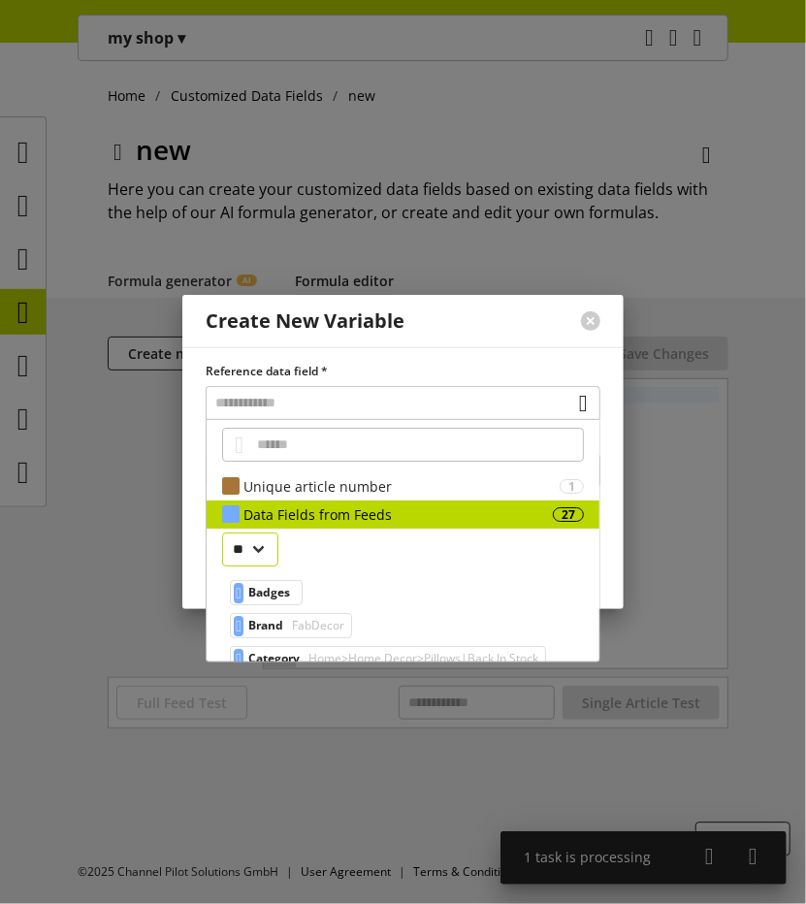
click at [258, 556] on select "**" at bounding box center [250, 549] width 56 height 34
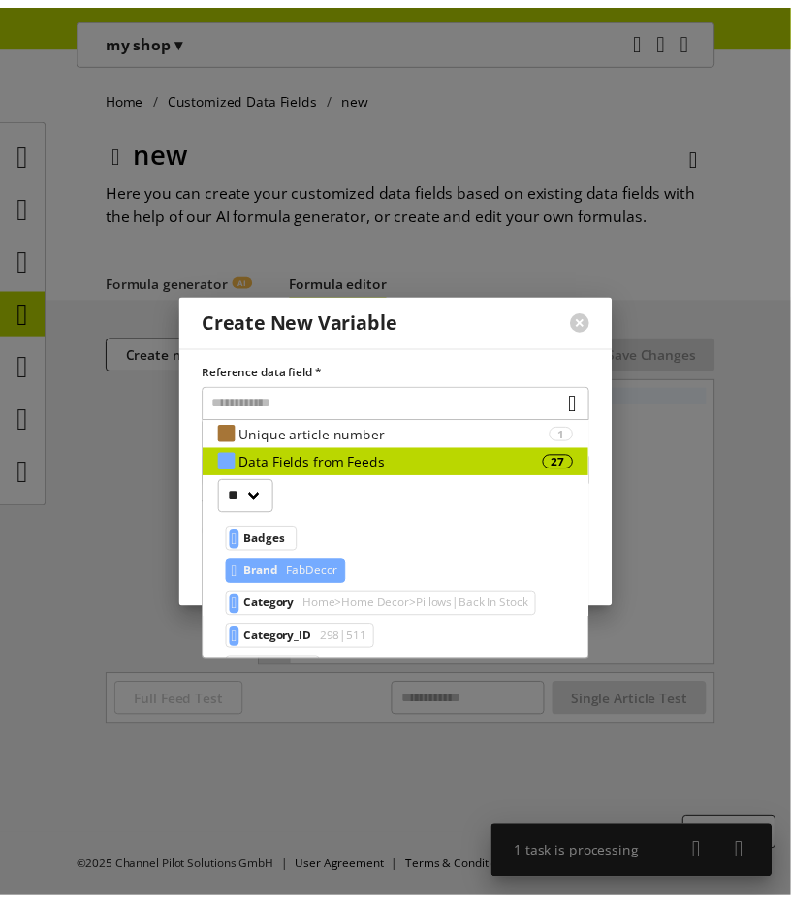
scroll to position [54, 0]
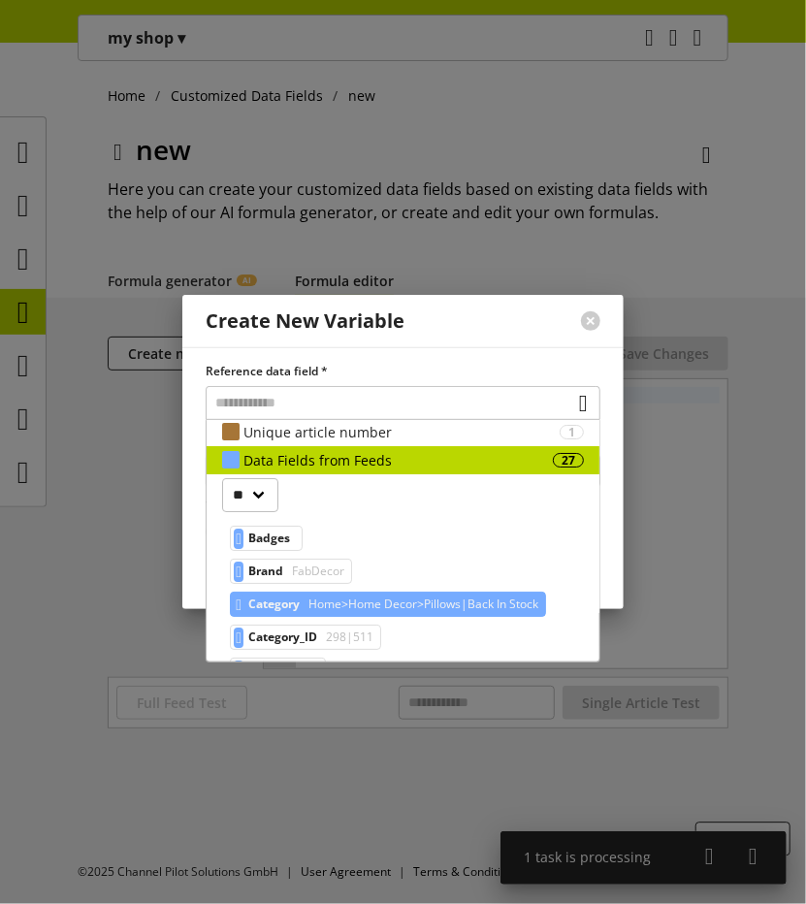
click at [312, 605] on div "Category Home>Home Decor>Pillows|Back In Stock" at bounding box center [388, 604] width 316 height 25
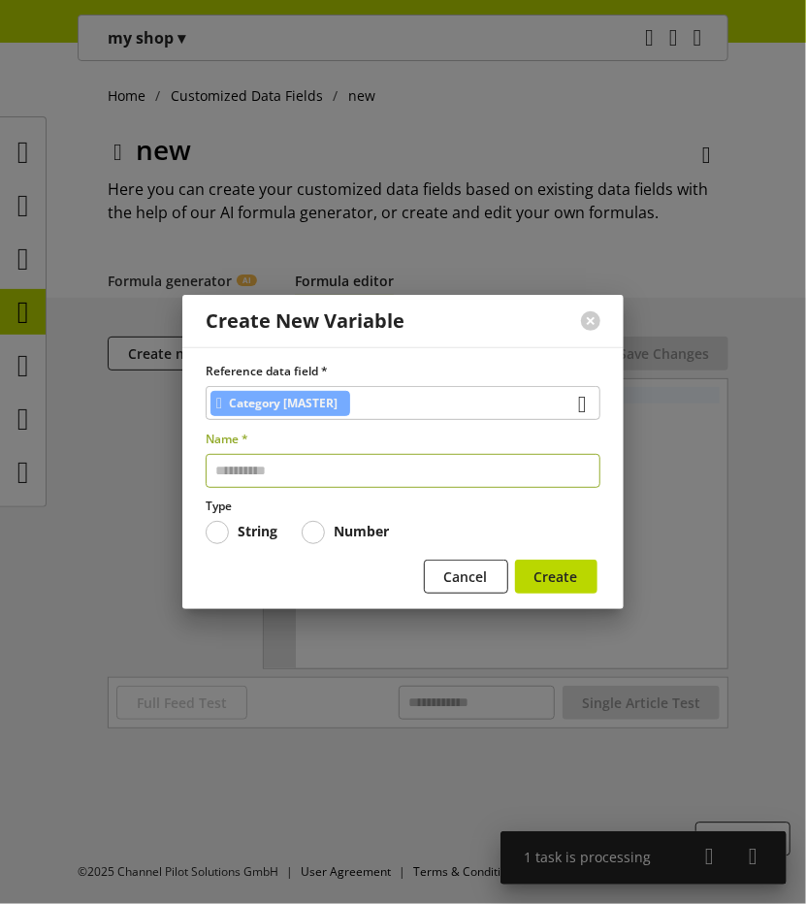
click at [320, 481] on input "text" at bounding box center [403, 471] width 395 height 34
type input "*****"
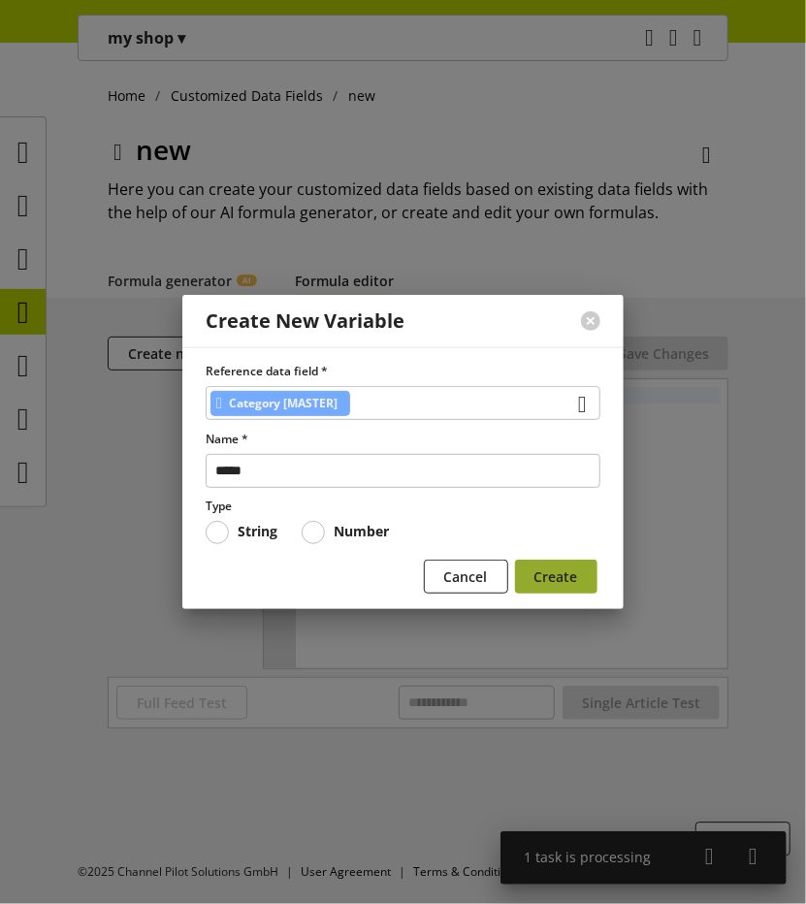
click at [538, 569] on span "Create" at bounding box center [556, 576] width 44 height 20
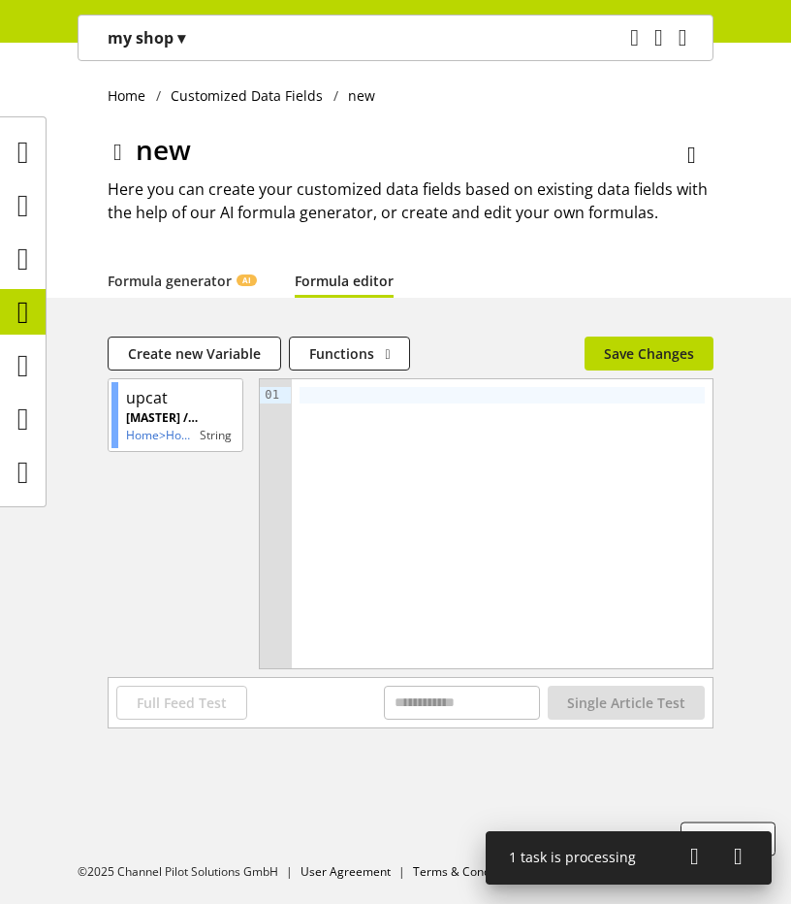
click at [386, 389] on div at bounding box center [502, 395] width 405 height 16
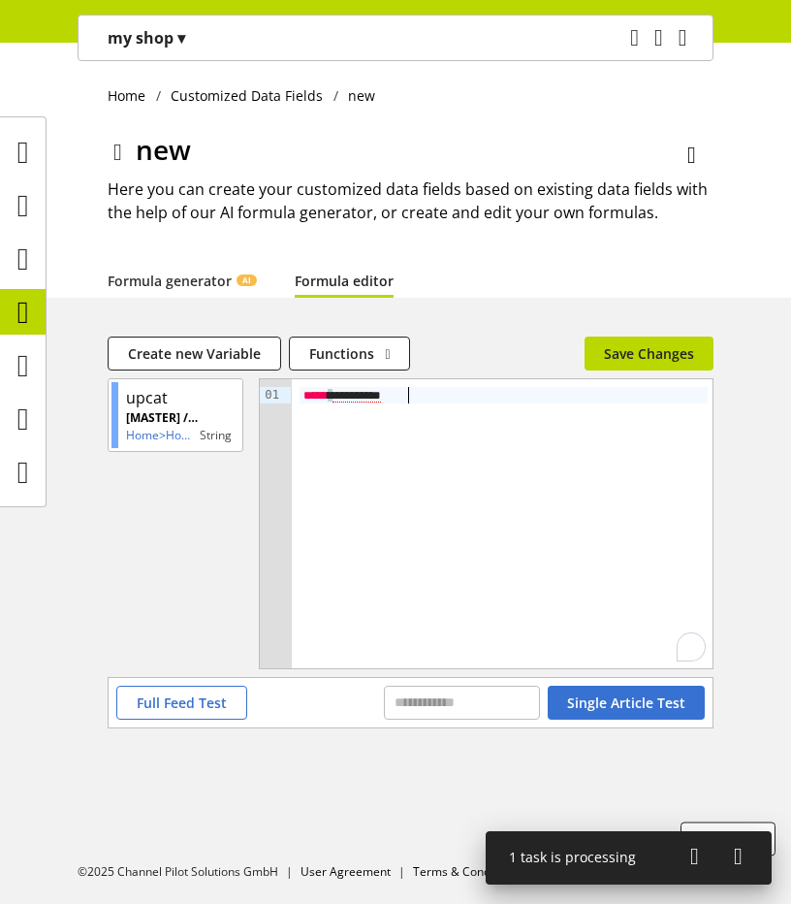
type textarea "*********"
click at [655, 352] on span "Save Changes" at bounding box center [649, 353] width 90 height 20
click at [5, 324] on div at bounding box center [23, 312] width 46 height 46
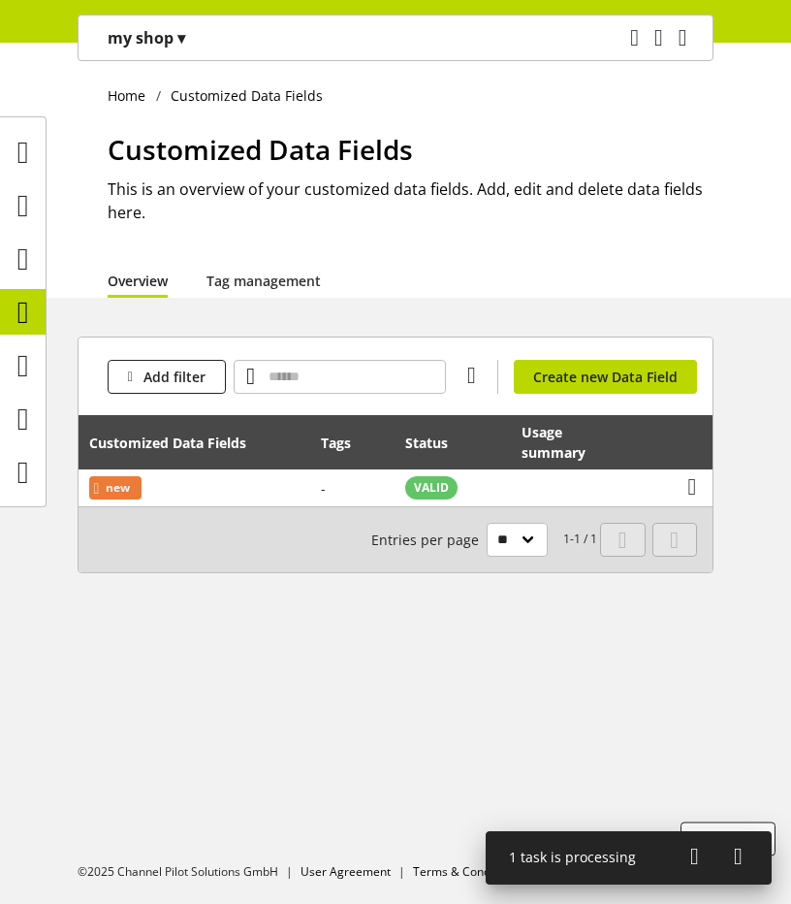
click at [198, 35] on div "my shop ▾" at bounding box center [146, 37] width 124 height 35
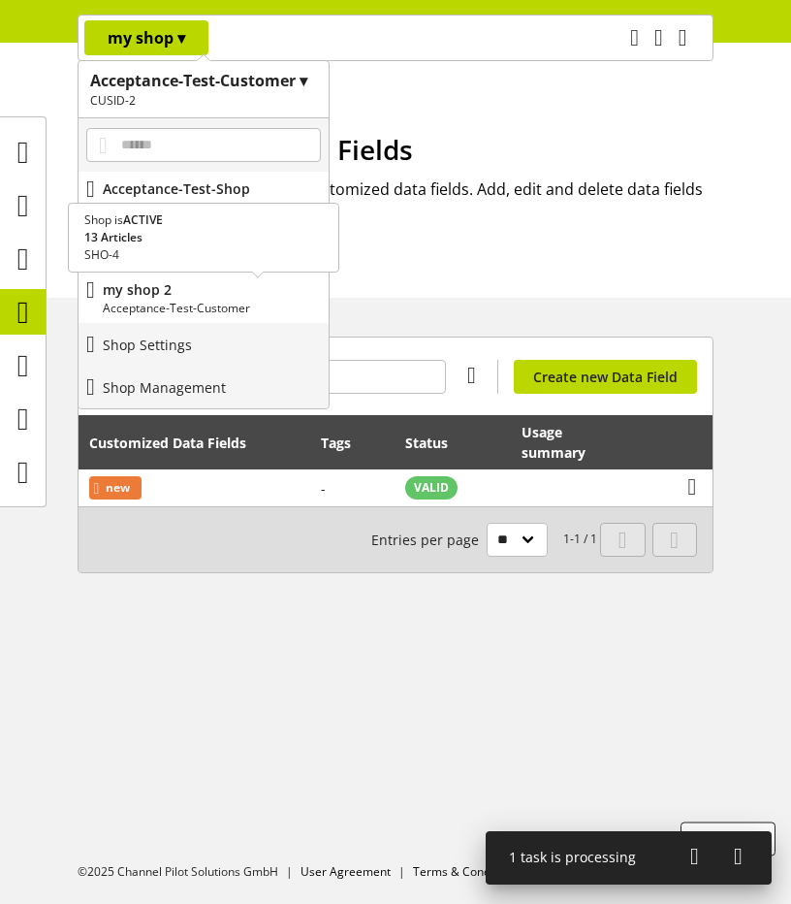
click at [213, 306] on p "Acceptance-Test-Customer" at bounding box center [212, 308] width 218 height 17
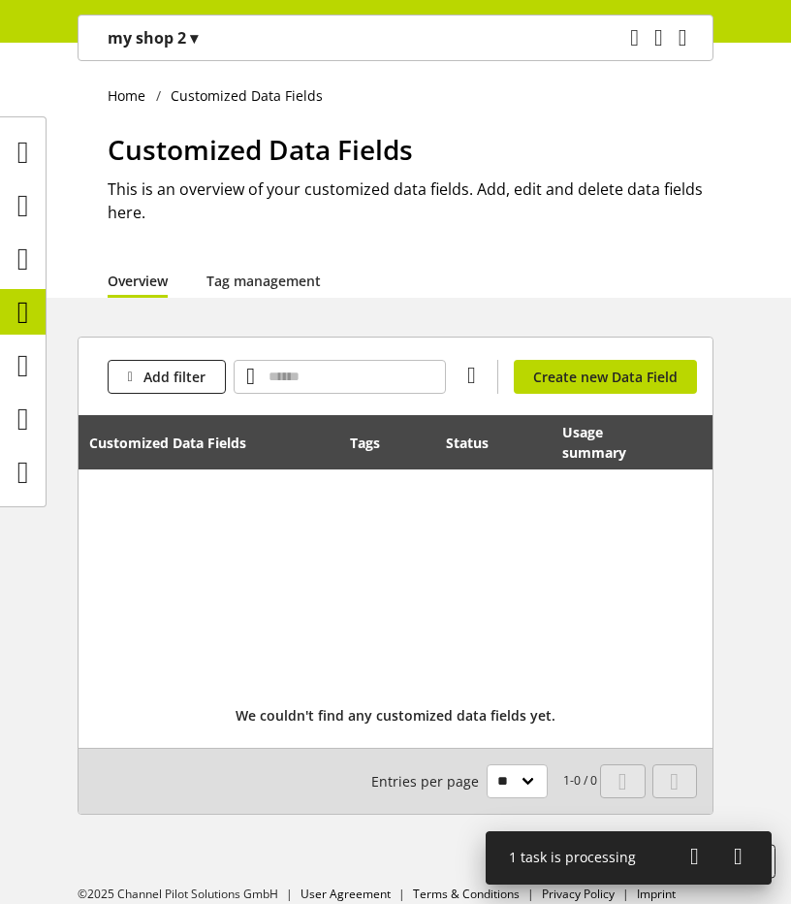
click at [596, 353] on div "Add filter You don't have permission to create a data field. Create new Data Fi…" at bounding box center [396, 377] width 634 height 78
click at [604, 367] on span "Create new Data Field" at bounding box center [605, 377] width 145 height 20
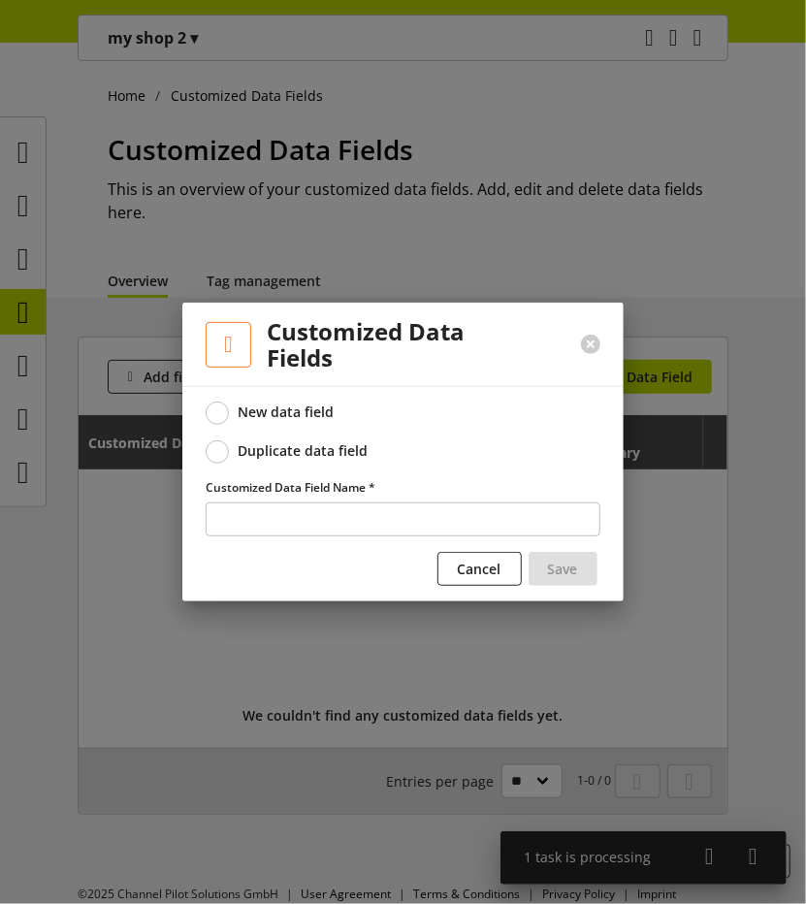
click at [355, 454] on div "Duplicate data field" at bounding box center [304, 450] width 130 height 17
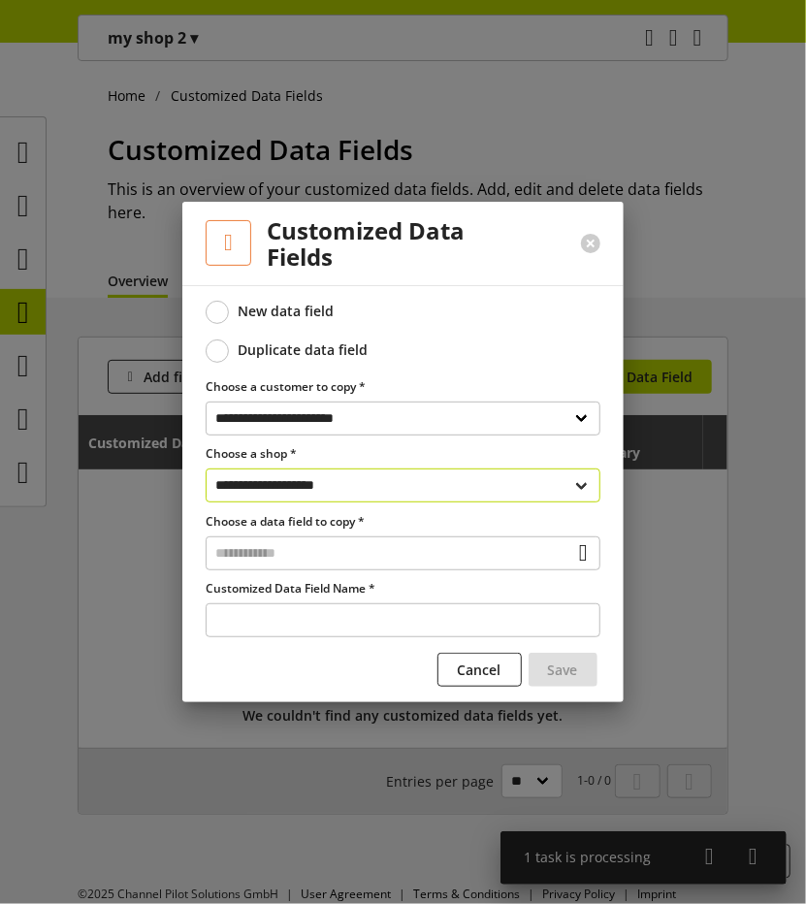
click at [465, 490] on select "**********" at bounding box center [403, 485] width 395 height 34
select select "**********"
click at [206, 468] on select "**********" at bounding box center [403, 485] width 395 height 34
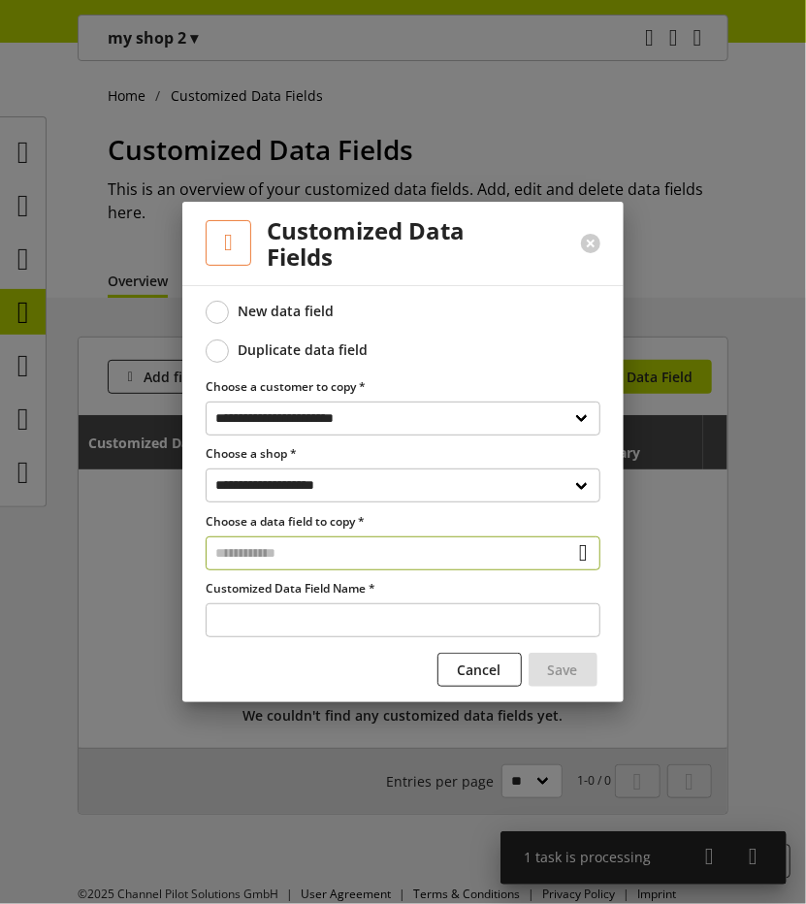
click at [346, 550] on input "text" at bounding box center [403, 553] width 395 height 34
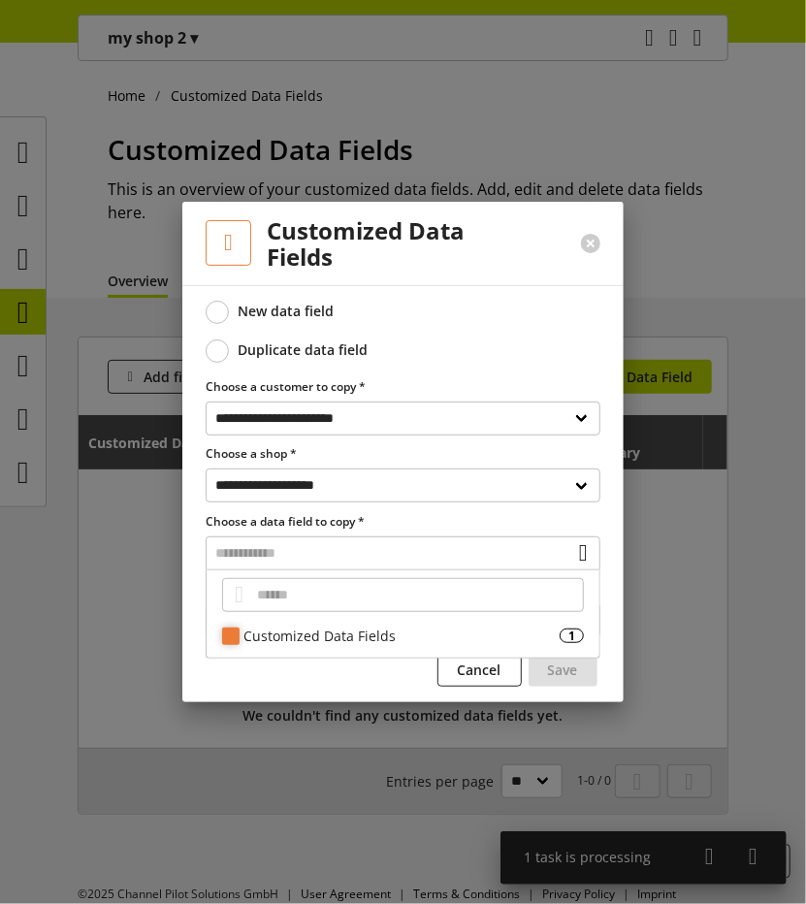
click at [347, 631] on div "Customized Data Fields" at bounding box center [401, 636] width 316 height 20
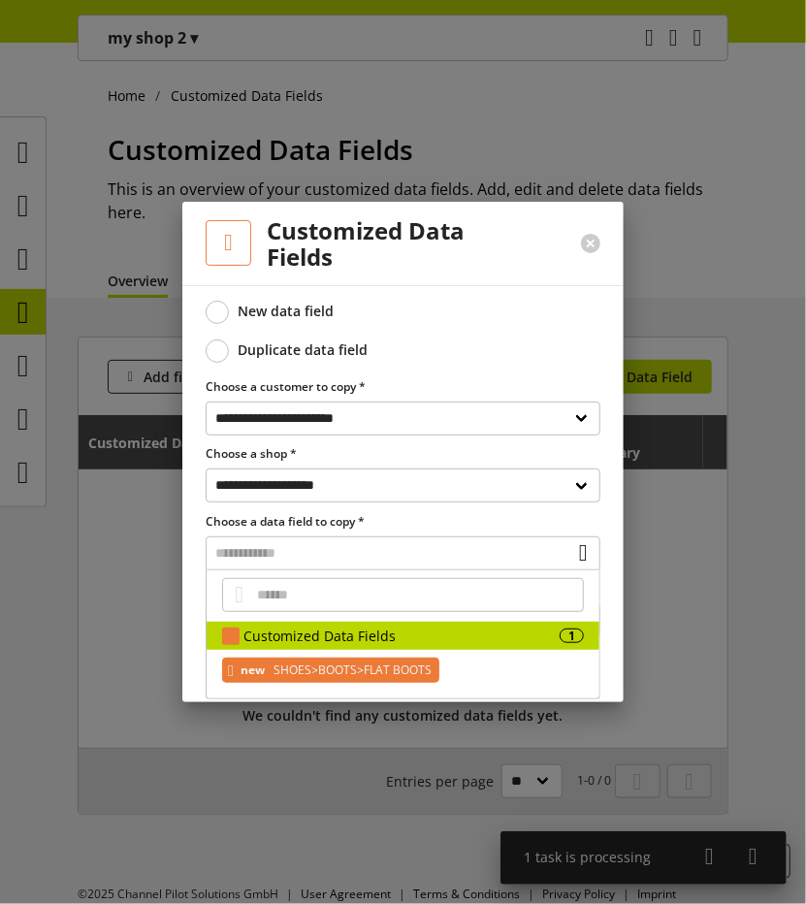
click at [308, 659] on span "SHOES>BOOTS>FLAT BOOTS" at bounding box center [351, 670] width 162 height 23
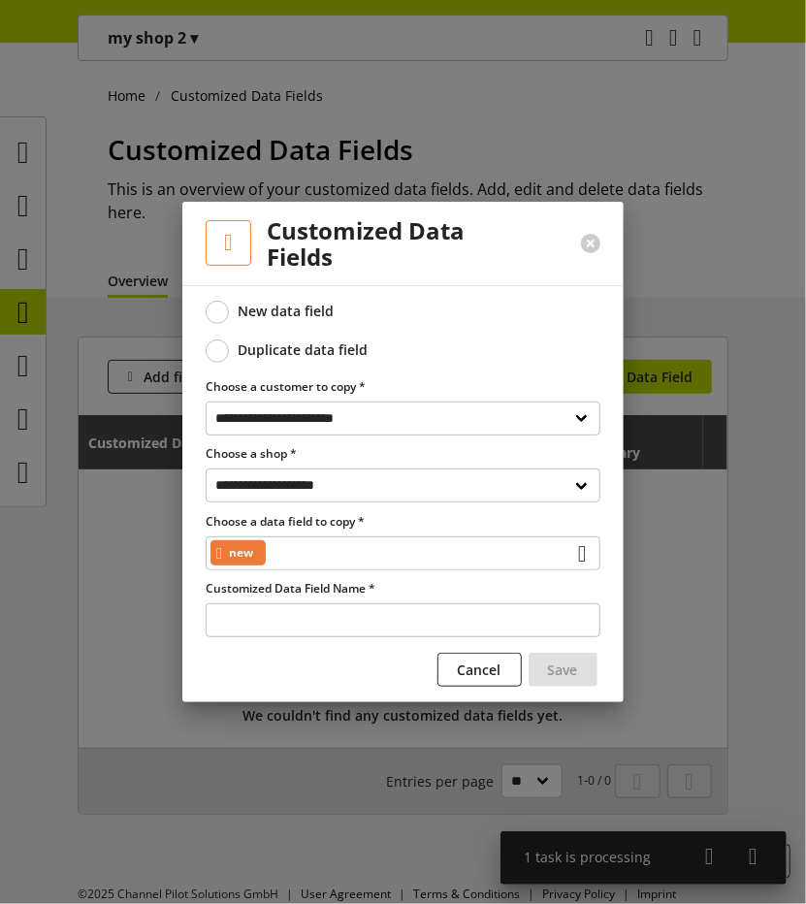
type input "***"
click at [573, 673] on span "Save" at bounding box center [563, 670] width 30 height 20
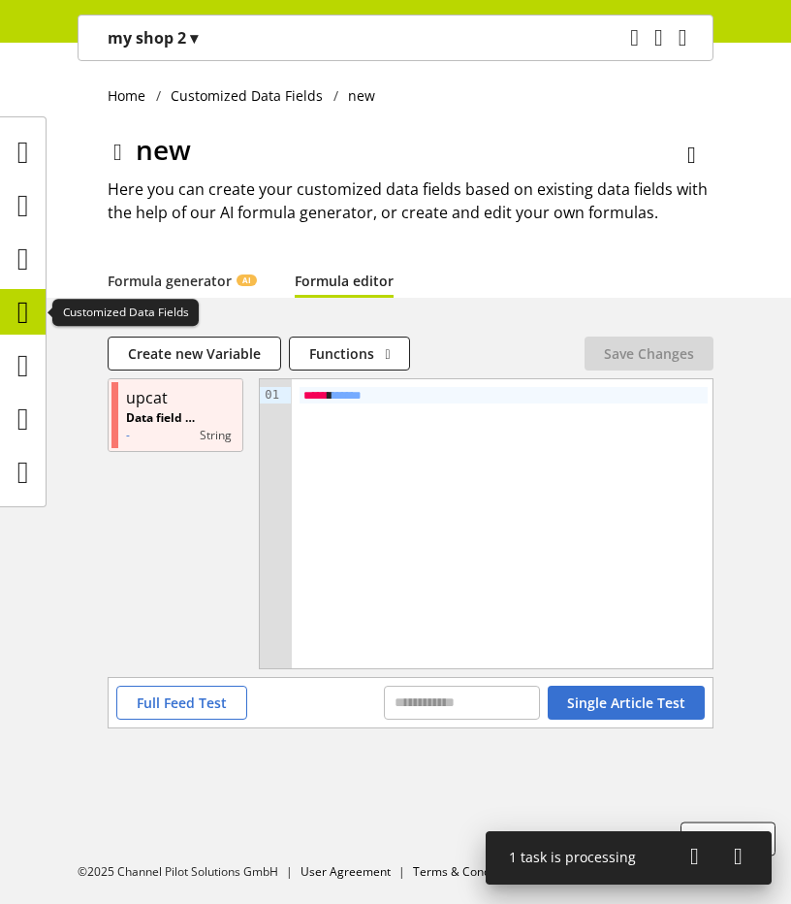
click at [28, 315] on icon at bounding box center [23, 312] width 12 height 39
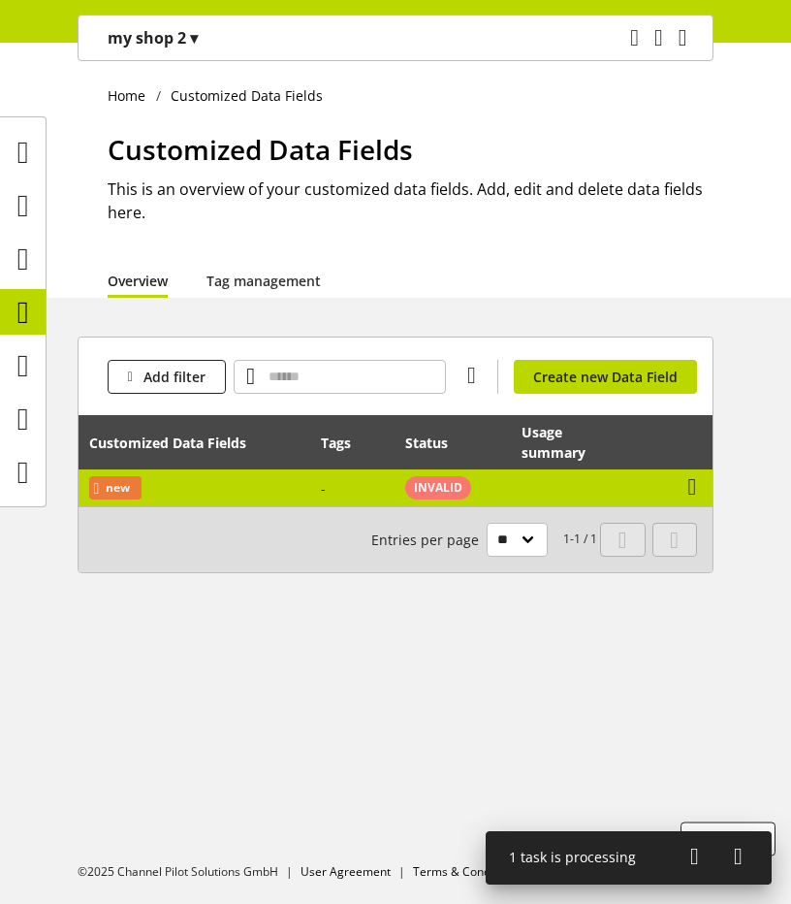
click at [308, 487] on td "new" at bounding box center [195, 487] width 232 height 37
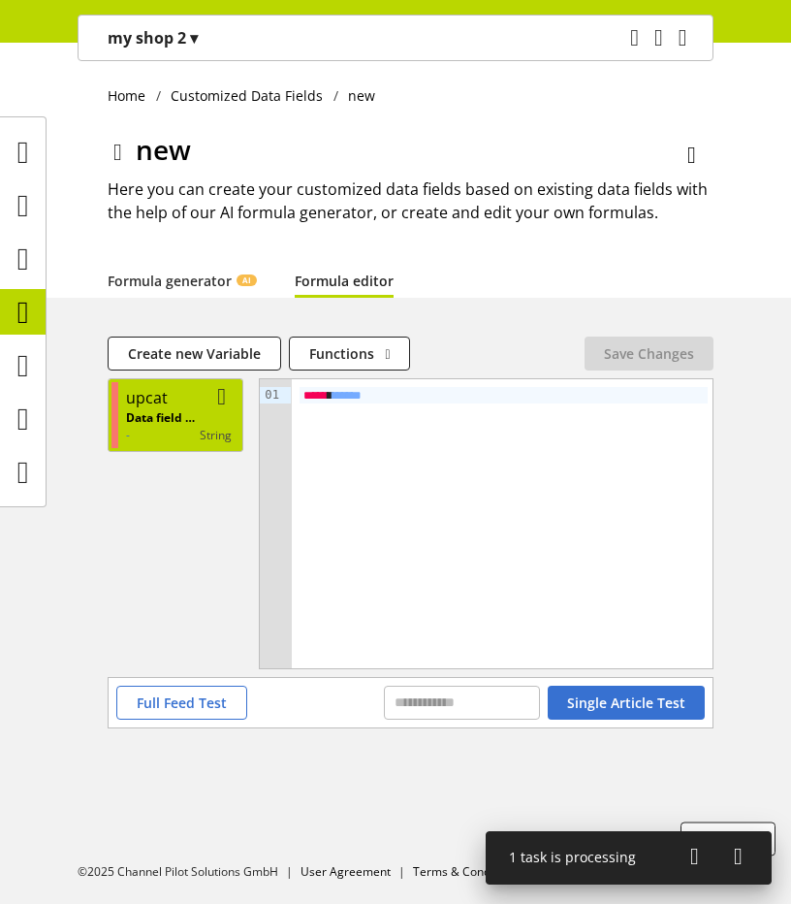
click at [157, 433] on p "-" at bounding box center [163, 435] width 74 height 17
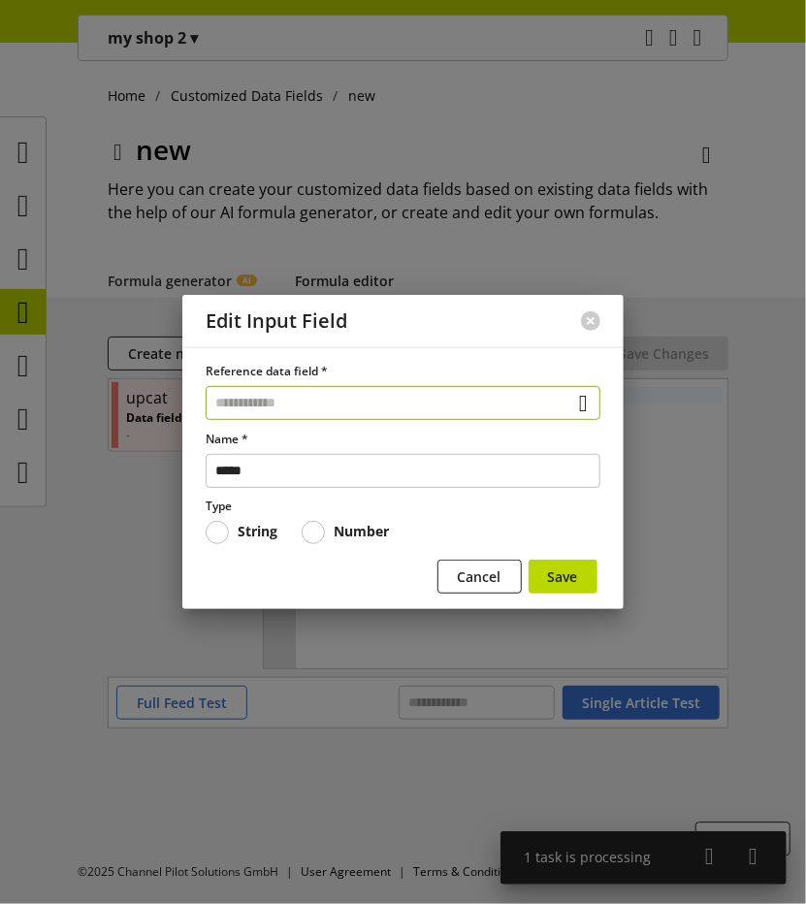
click at [339, 404] on input "text" at bounding box center [403, 403] width 395 height 34
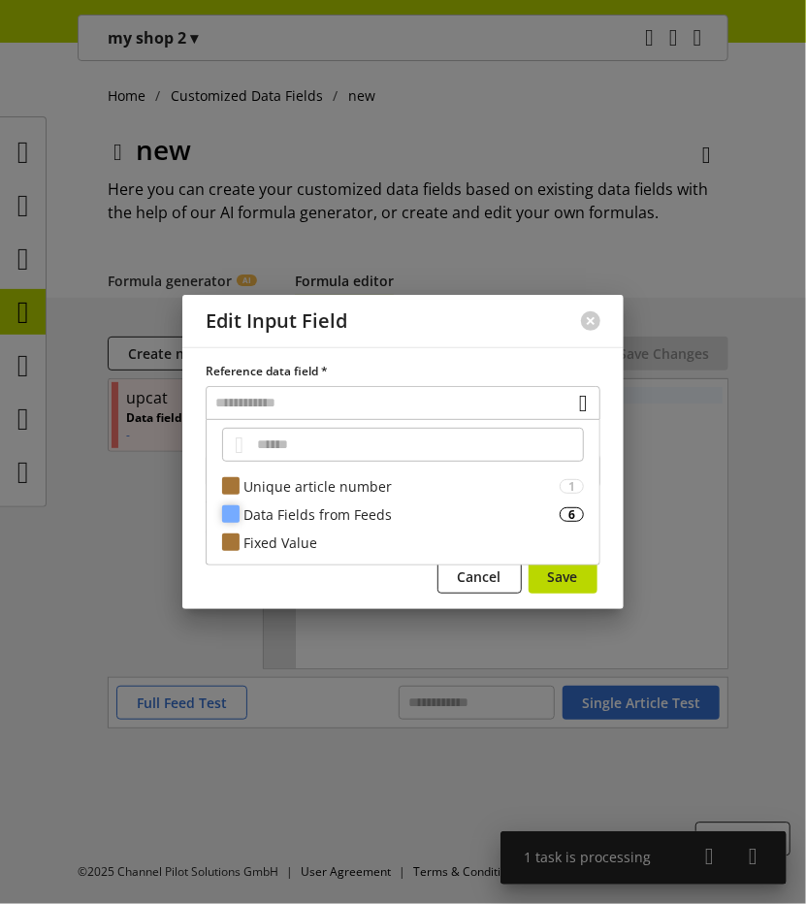
click at [340, 515] on div "Data Fields from Feeds" at bounding box center [401, 514] width 316 height 20
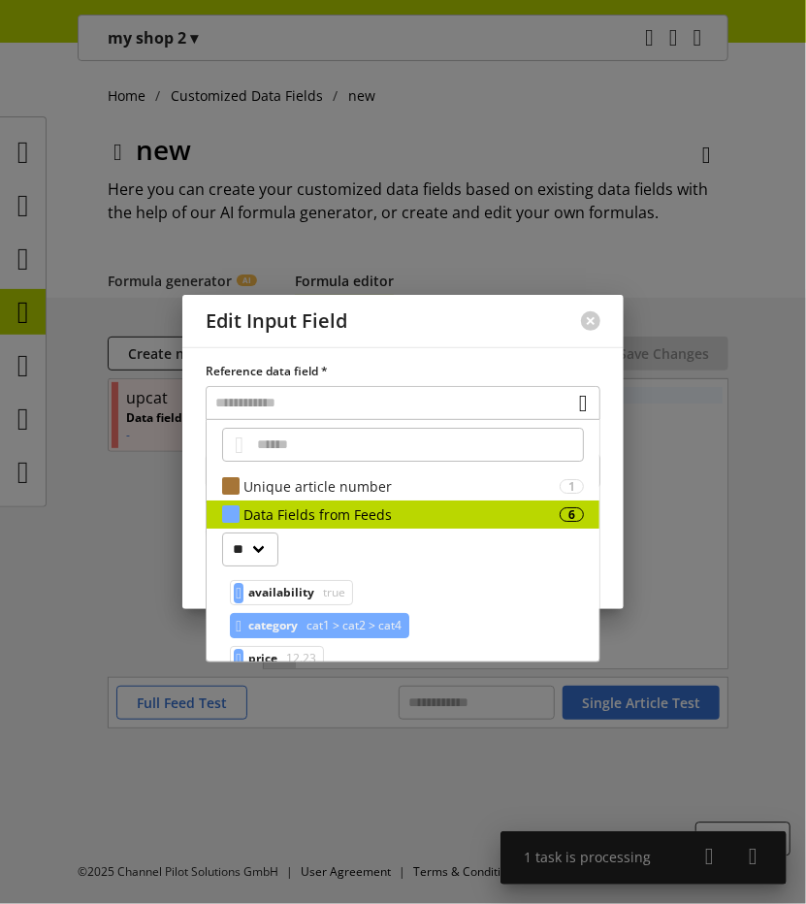
click at [345, 620] on span "cat1 > cat2 > cat4" at bounding box center [352, 625] width 99 height 23
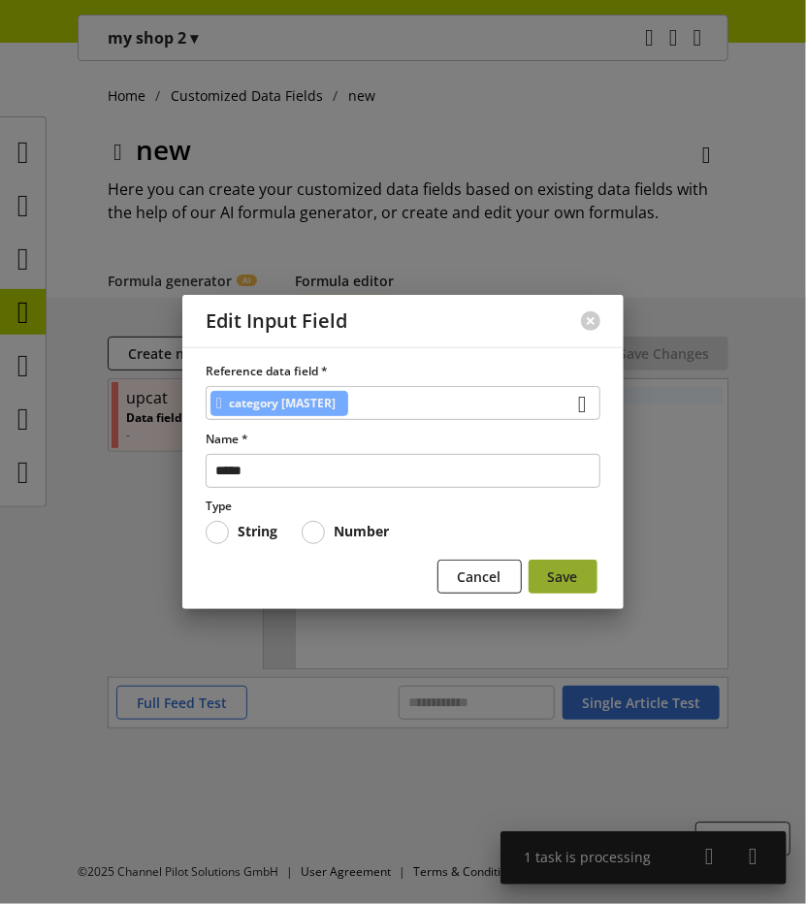
click at [569, 583] on span "Save" at bounding box center [563, 576] width 30 height 20
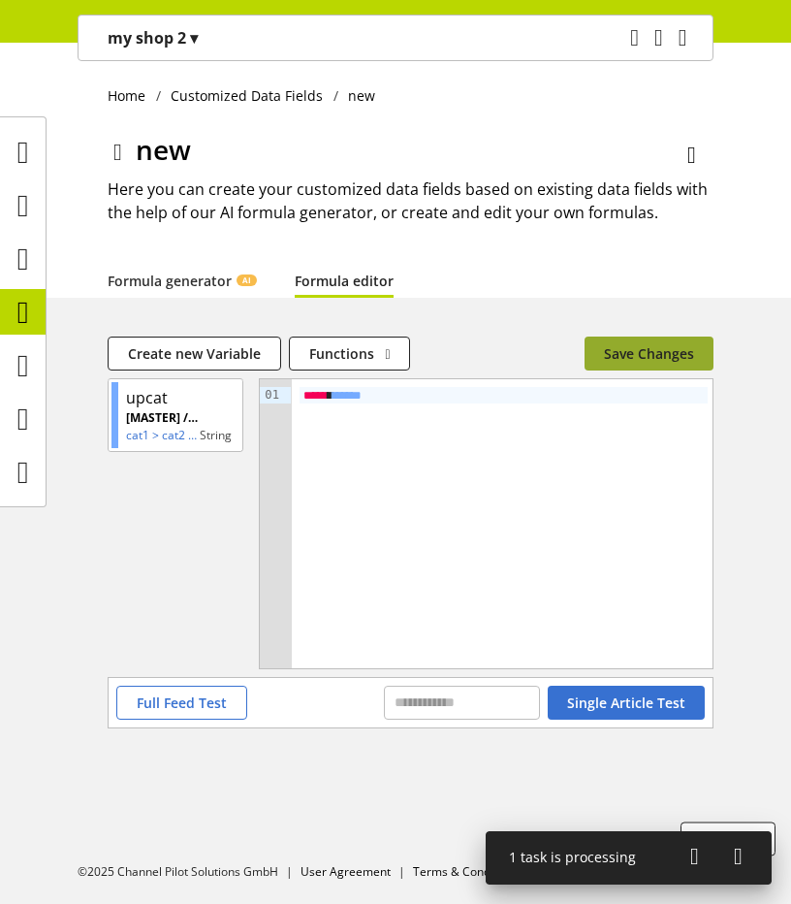
click at [673, 360] on span "Save Changes" at bounding box center [649, 353] width 90 height 20
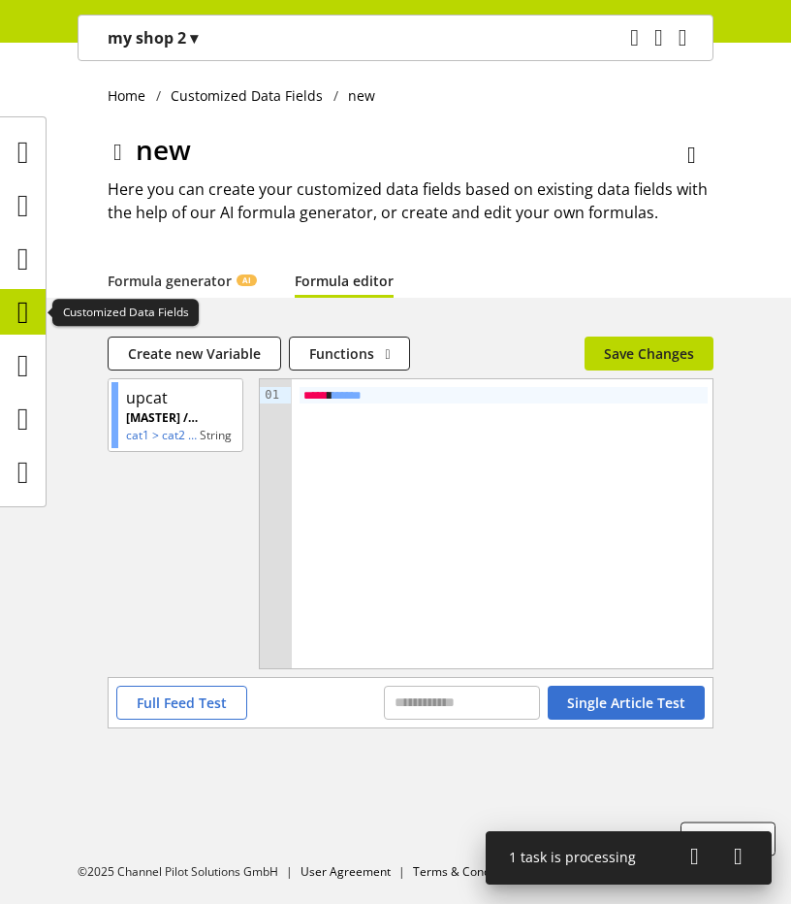
click at [17, 319] on icon at bounding box center [23, 312] width 12 height 39
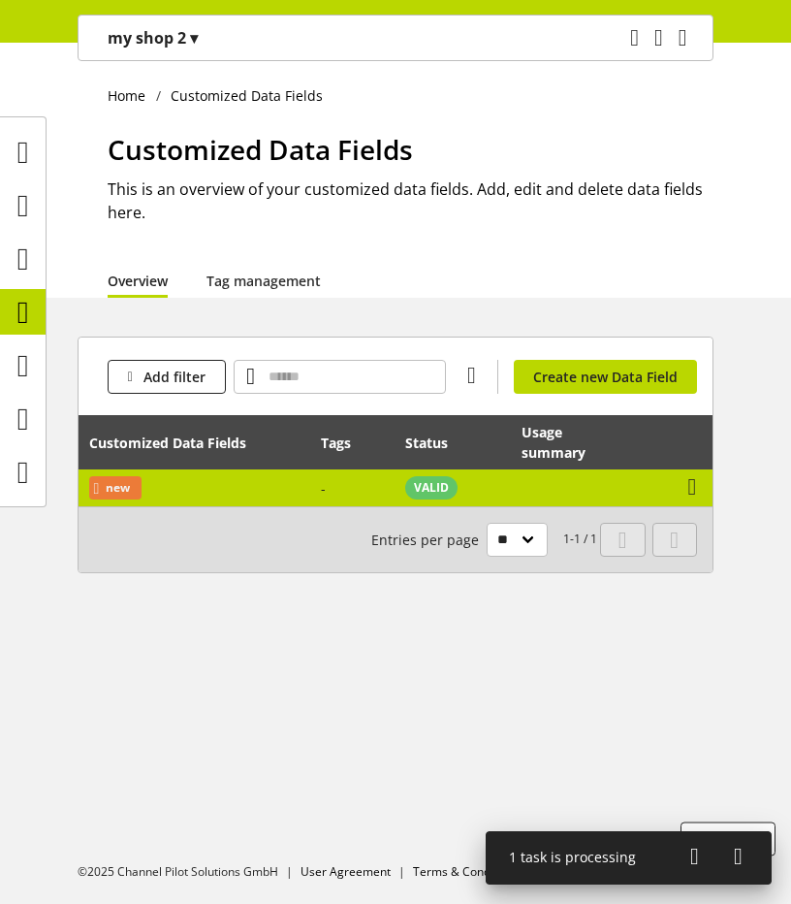
click at [504, 490] on td "VALID" at bounding box center [454, 487] width 116 height 37
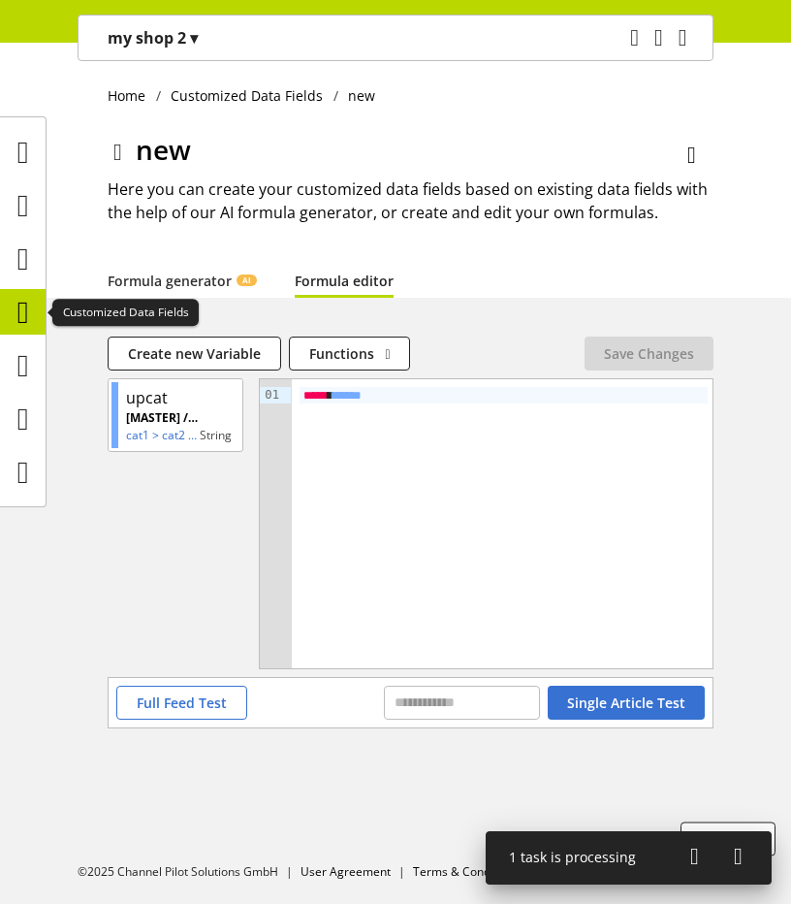
click at [17, 313] on icon at bounding box center [23, 312] width 12 height 39
